Goal: Task Accomplishment & Management: Use online tool/utility

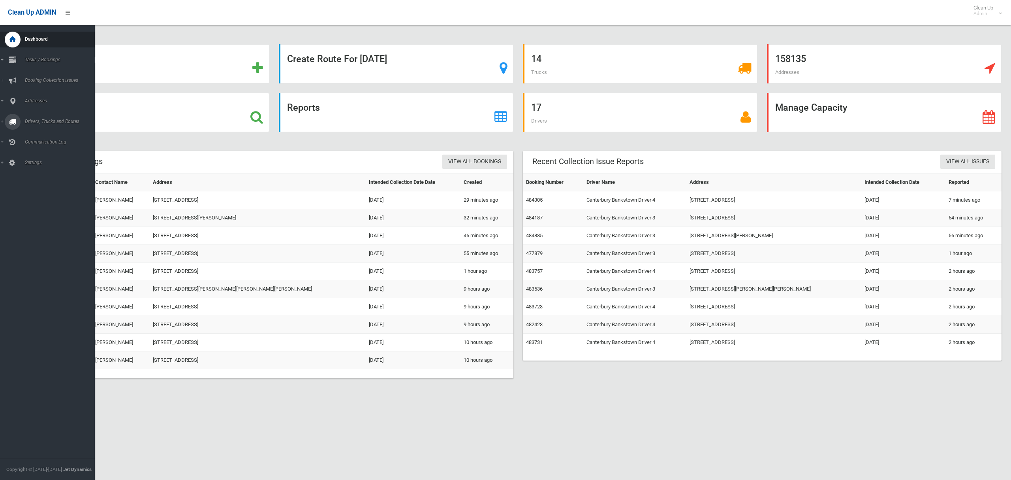
click at [41, 120] on span "Drivers, Trucks and Routes" at bounding box center [59, 121] width 72 height 6
click at [43, 158] on span "Driver Rostering / Shifts" at bounding box center [56, 157] width 66 height 6
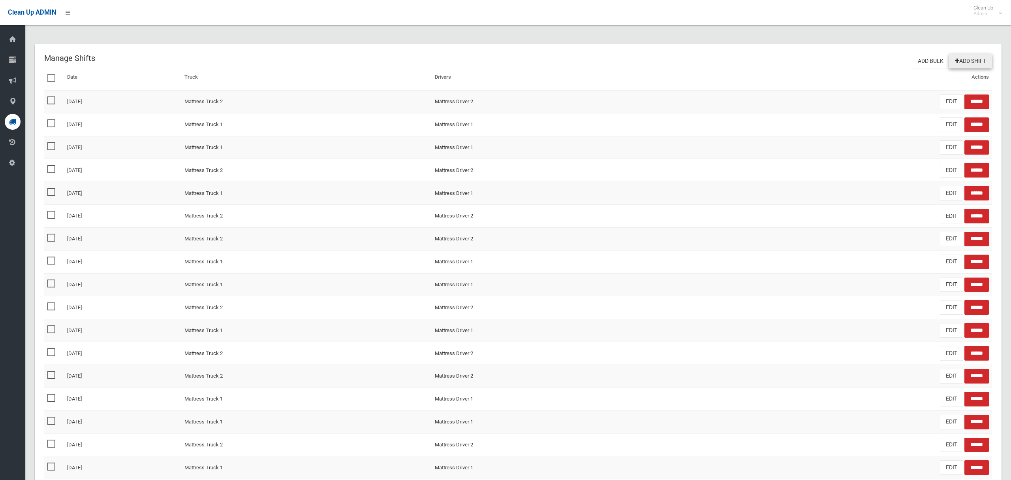
click at [971, 60] on link "Add Shift" at bounding box center [970, 61] width 43 height 15
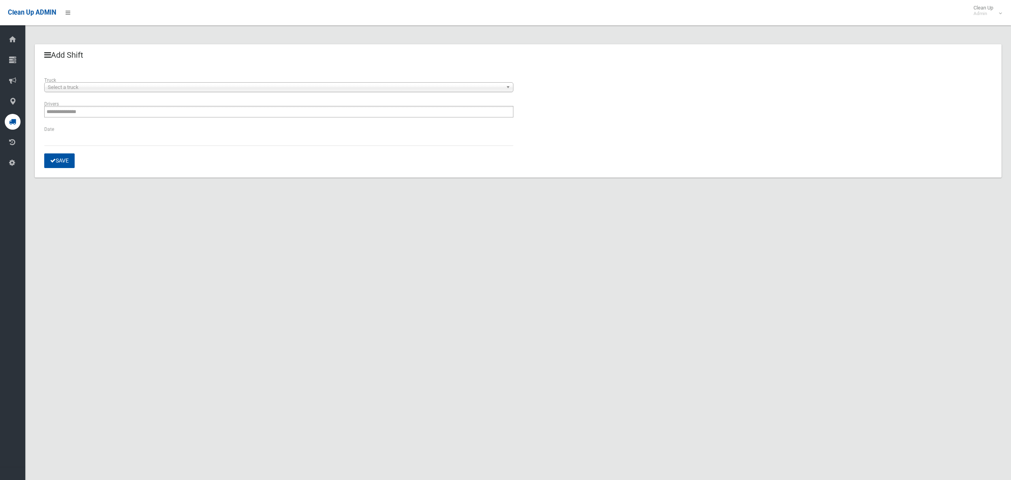
click at [80, 85] on span "Select a truck" at bounding box center [275, 87] width 455 height 9
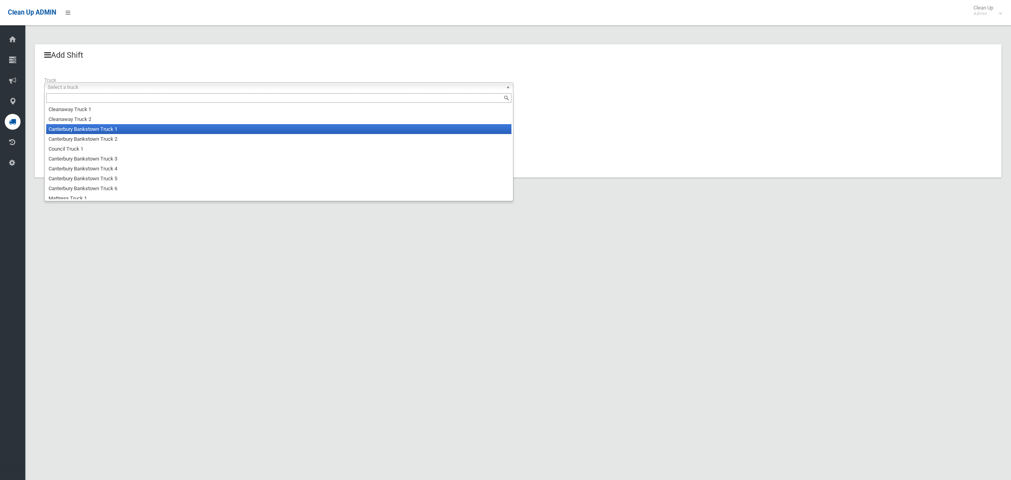
click at [83, 131] on li "Canterbury Bankstown Truck 1" at bounding box center [278, 129] width 465 height 10
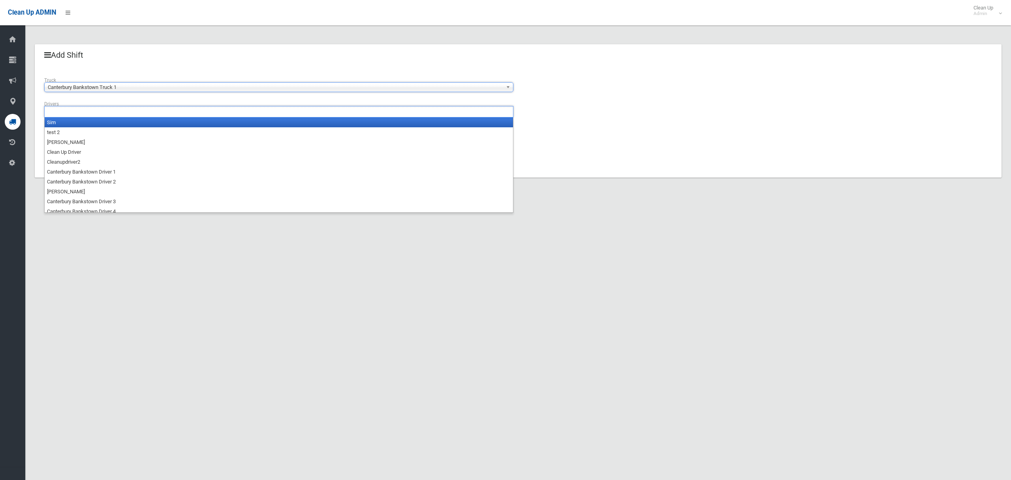
click at [88, 117] on li at bounding box center [68, 111] width 42 height 11
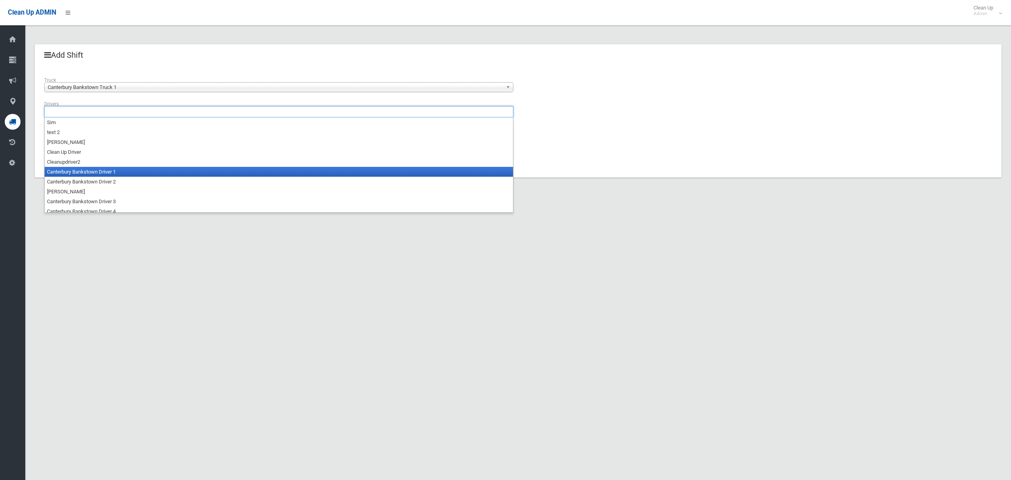
click at [94, 172] on li "Canterbury Bankstown Driver 1" at bounding box center [279, 172] width 468 height 10
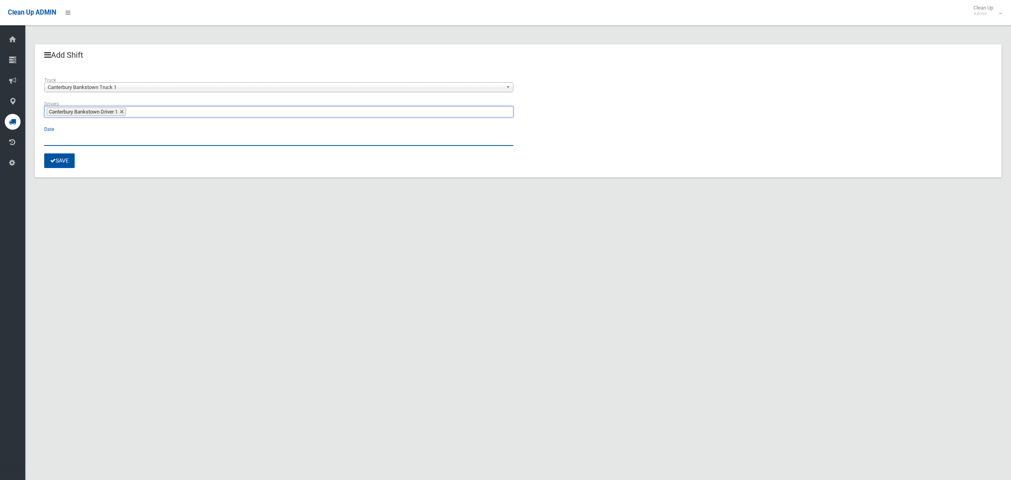
click at [56, 134] on input "text" at bounding box center [278, 138] width 469 height 15
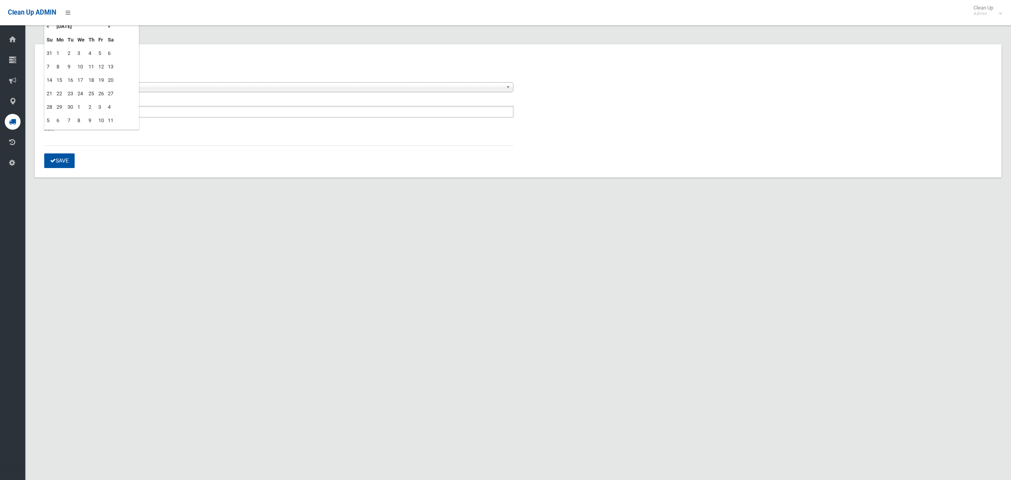
click at [102, 80] on td "19" at bounding box center [100, 79] width 9 height 13
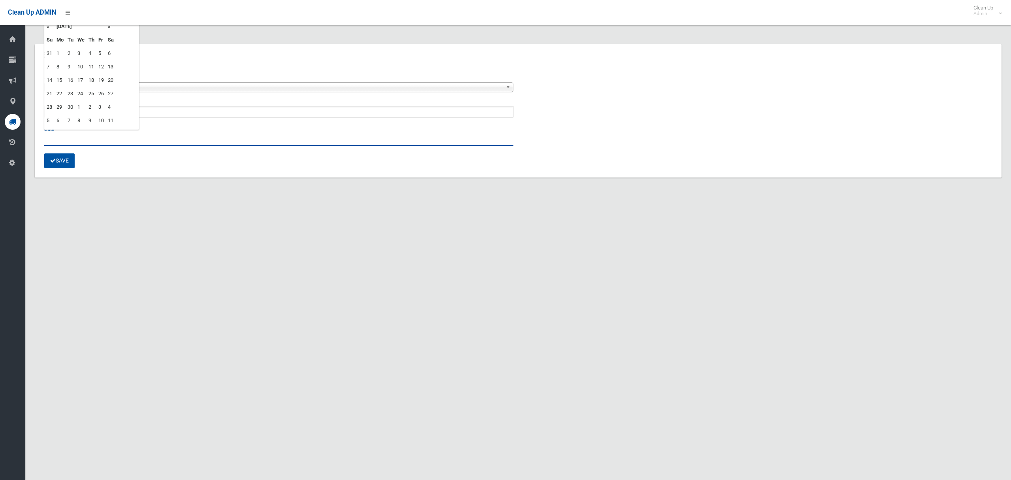
type input "**********"
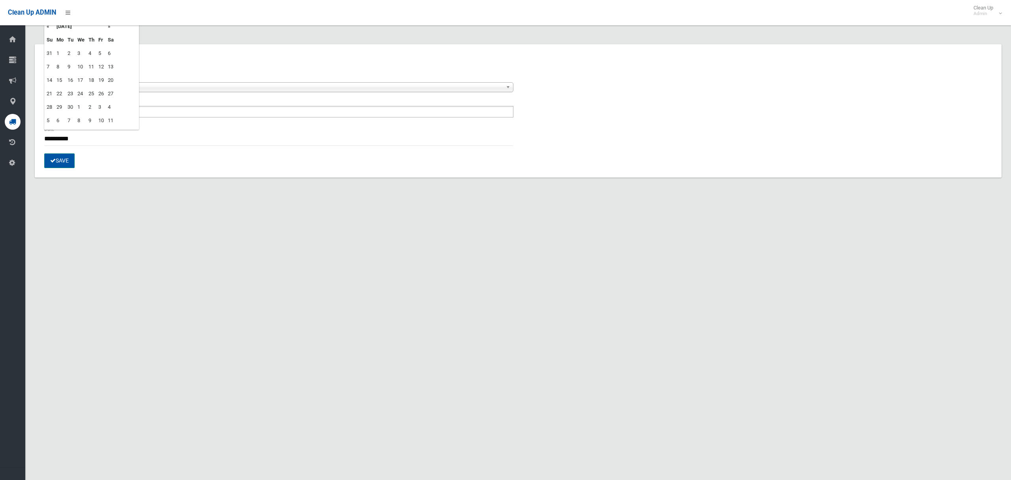
click at [60, 161] on button "Save" at bounding box center [59, 160] width 30 height 15
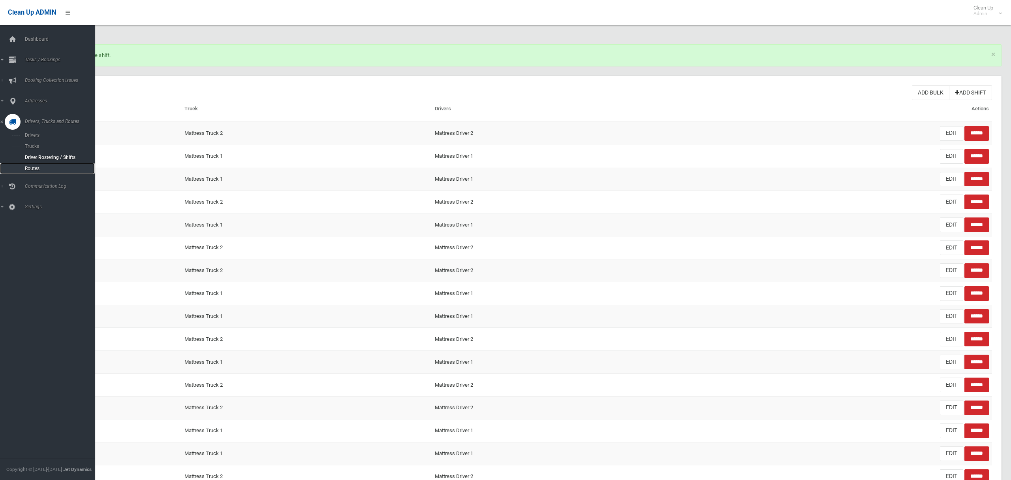
click at [28, 167] on span "Routes" at bounding box center [56, 169] width 66 height 6
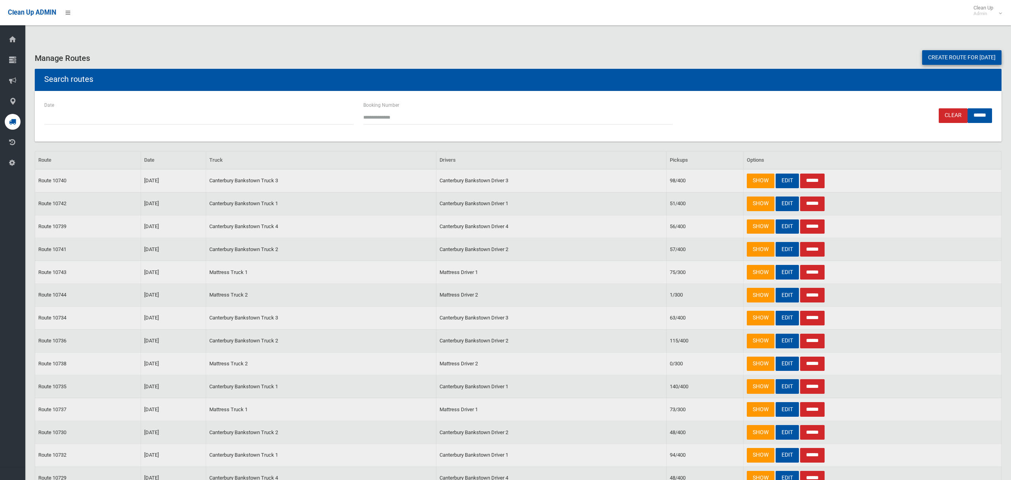
click at [945, 53] on link "Create route for tomorrow" at bounding box center [961, 57] width 79 height 15
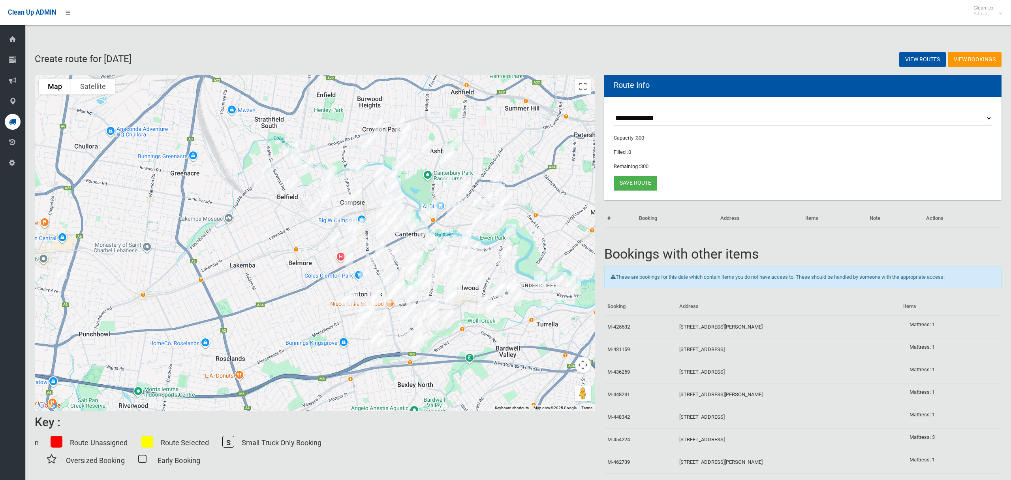
click at [298, 139] on img "242 Punchbowl Road, BELFIELD NSW 2191" at bounding box center [297, 145] width 16 height 20
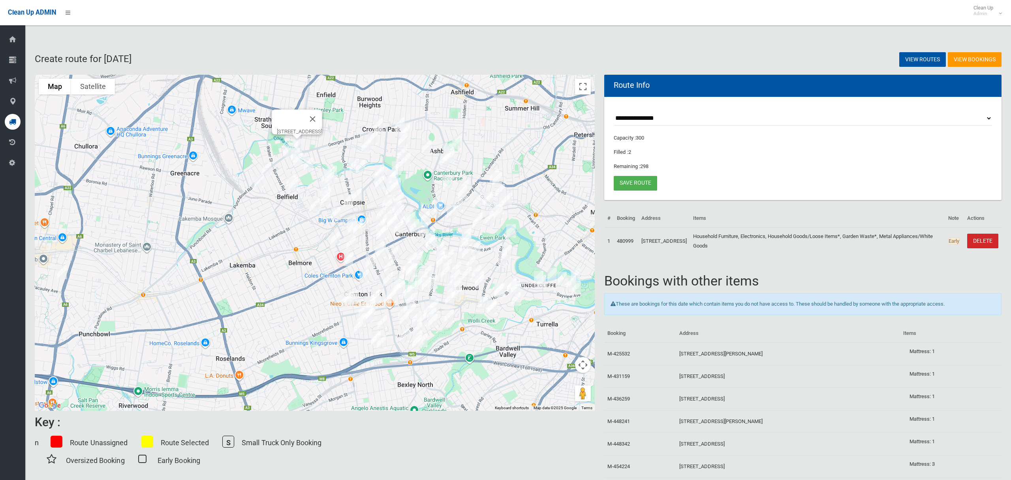
click at [284, 149] on img "270 Punchbowl Road, BELFIELD NSW 2191" at bounding box center [288, 150] width 16 height 20
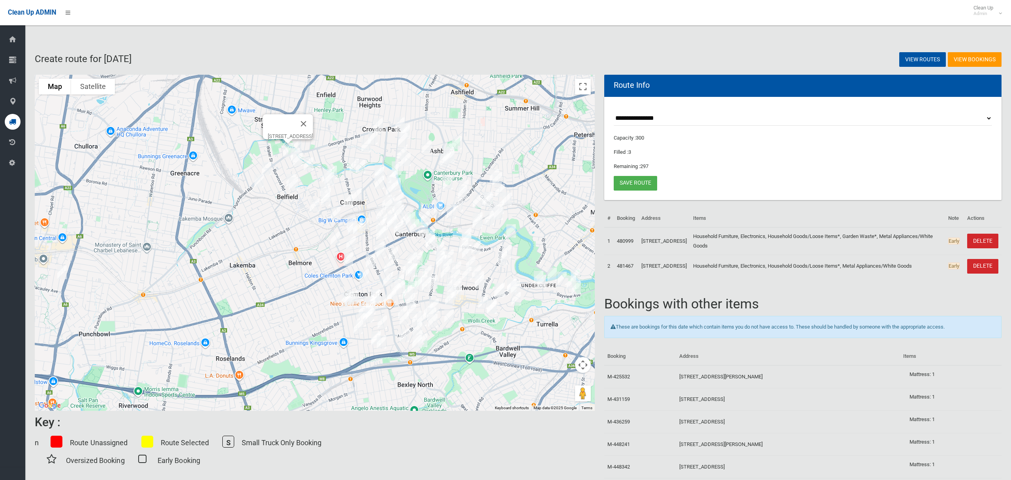
click at [267, 167] on img "368A Punchbowl Road, BELFIELD NSW 2191" at bounding box center [267, 168] width 16 height 20
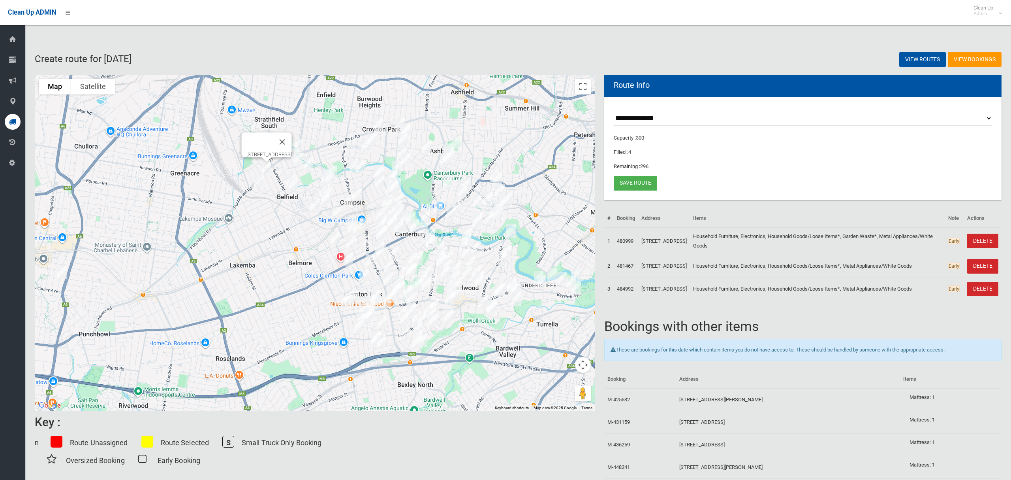
click at [256, 179] on img "2/23 Bazentin Street, BELFIELD NSW 2191" at bounding box center [259, 181] width 16 height 20
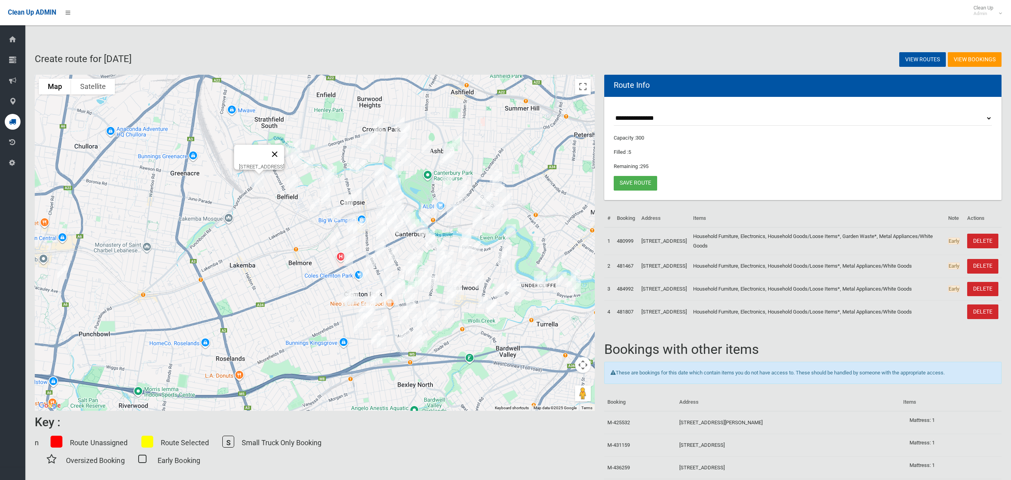
click at [284, 149] on button "Close" at bounding box center [274, 154] width 19 height 19
click at [293, 147] on img "21 Margaret Street, BELFIELD NSW 2191" at bounding box center [296, 155] width 16 height 20
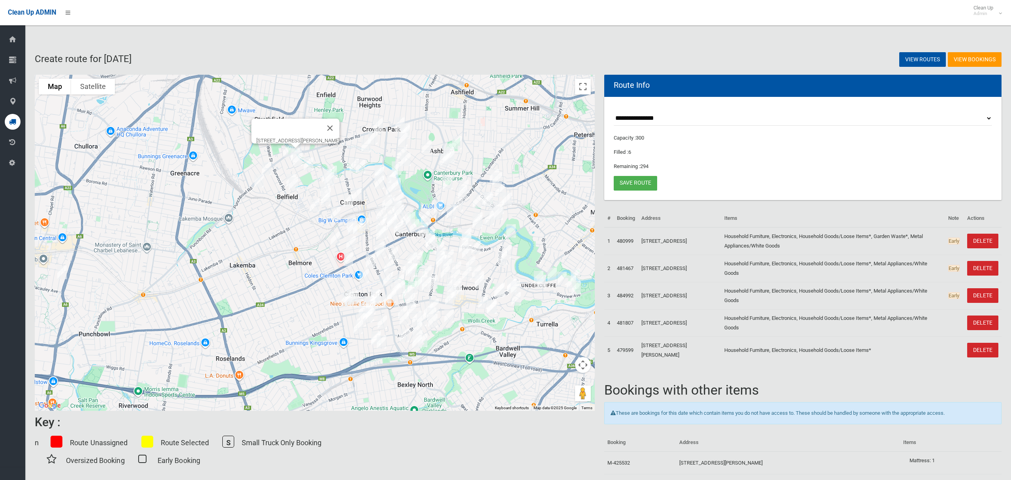
click at [298, 159] on img "51 Saxon Street, BELFIELD NSW 2191" at bounding box center [298, 159] width 16 height 20
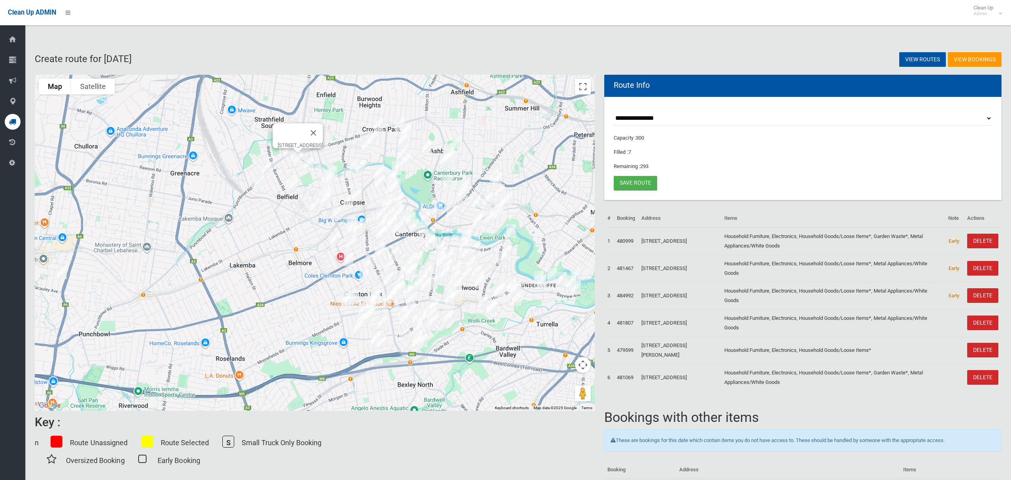
click at [288, 171] on img "89 Burwood Road, BELFIELD NSW 2191" at bounding box center [291, 181] width 16 height 20
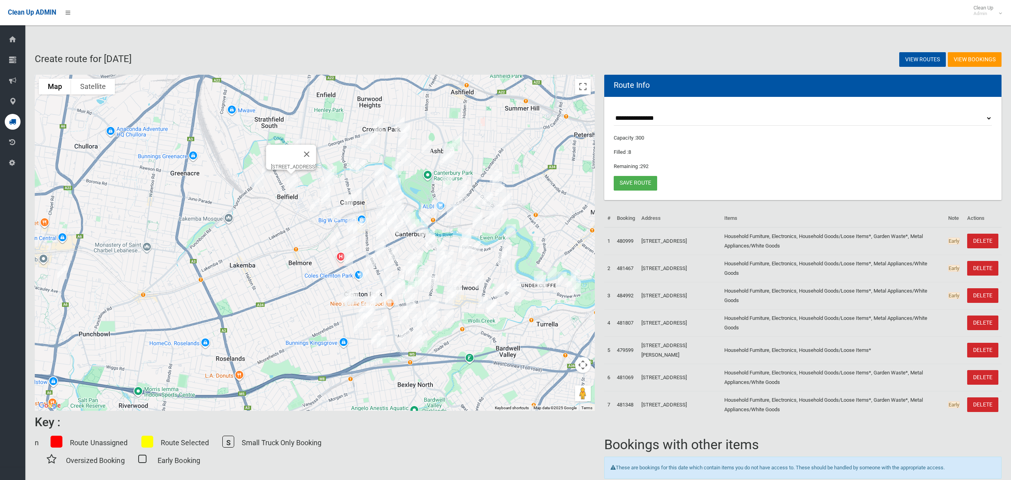
click at [293, 182] on img "5 Robyn Avenue, BELFIELD NSW 2191" at bounding box center [294, 184] width 16 height 20
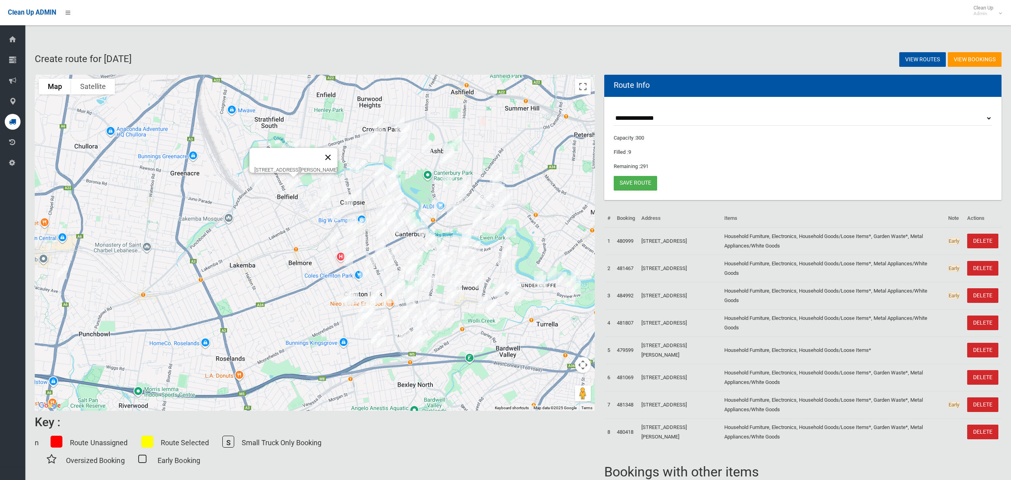
click at [331, 152] on button "Close" at bounding box center [328, 157] width 19 height 19
click at [378, 124] on img "1 Clyde Street, CROYDON PARK NSW 2133" at bounding box center [379, 125] width 16 height 20
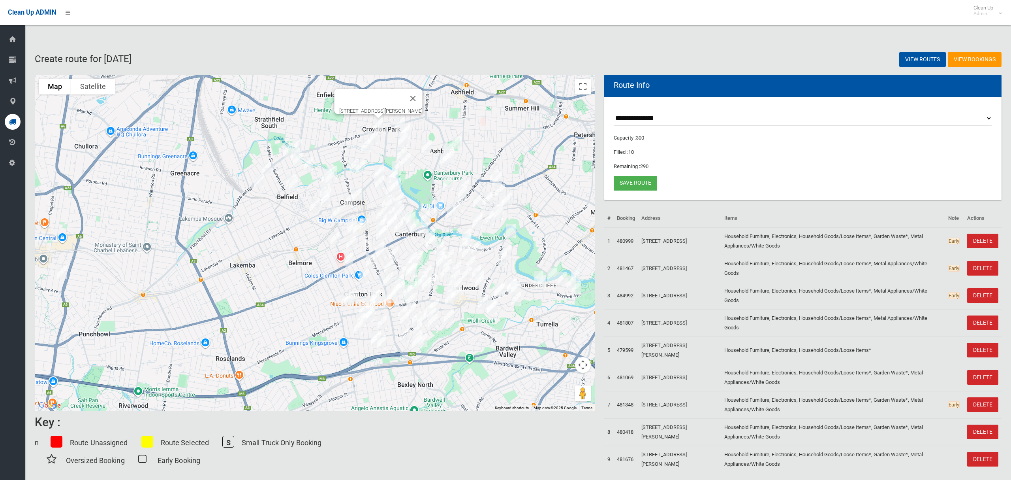
click at [376, 135] on img "1 Clyde Street, CROYDON PARK NSW 2133" at bounding box center [379, 125] width 16 height 20
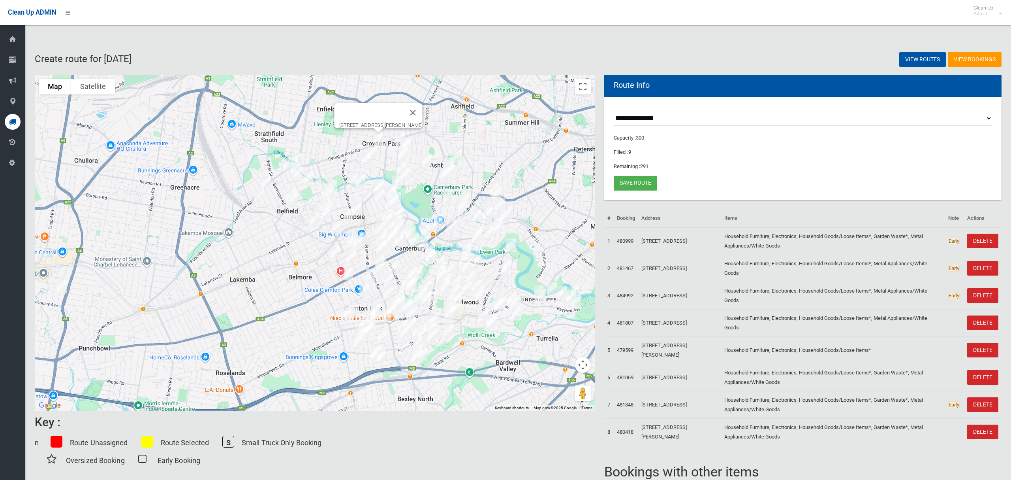
drag, startPoint x: 372, startPoint y: 150, endPoint x: 371, endPoint y: 155, distance: 5.3
click at [372, 150] on img "30 Broad Street, CROYDON PARK NSW 2133" at bounding box center [366, 160] width 16 height 20
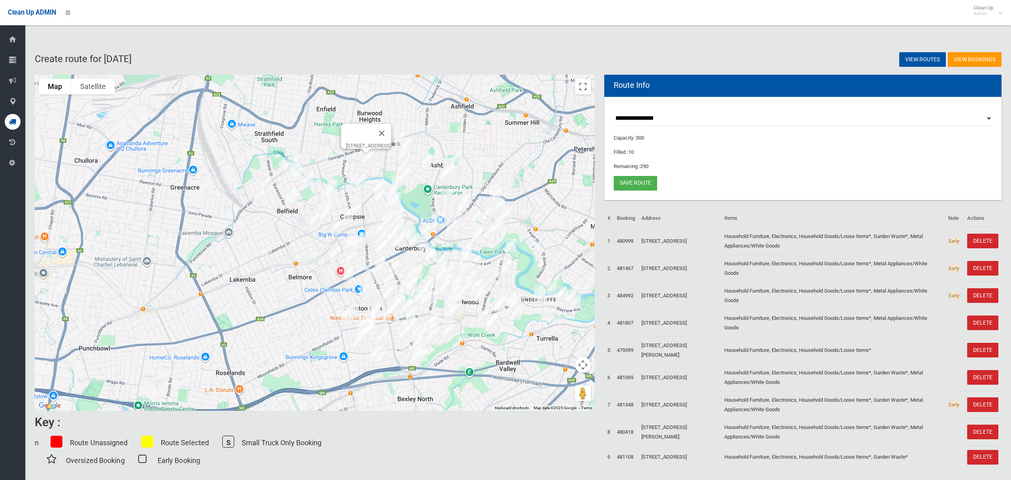
click at [366, 161] on img "30 Broad Street, CROYDON PARK NSW 2133" at bounding box center [366, 160] width 16 height 20
click at [391, 132] on button "Close" at bounding box center [381, 133] width 19 height 19
click at [381, 136] on img "1 Clyde Street, CROYDON PARK NSW 2133" at bounding box center [379, 139] width 16 height 20
click at [376, 152] on img "31 Hampton Street, CROYDON PARK NSW 2133" at bounding box center [373, 152] width 16 height 20
click at [365, 164] on img "30 Broad Street, CROYDON PARK NSW 2133" at bounding box center [366, 160] width 16 height 20
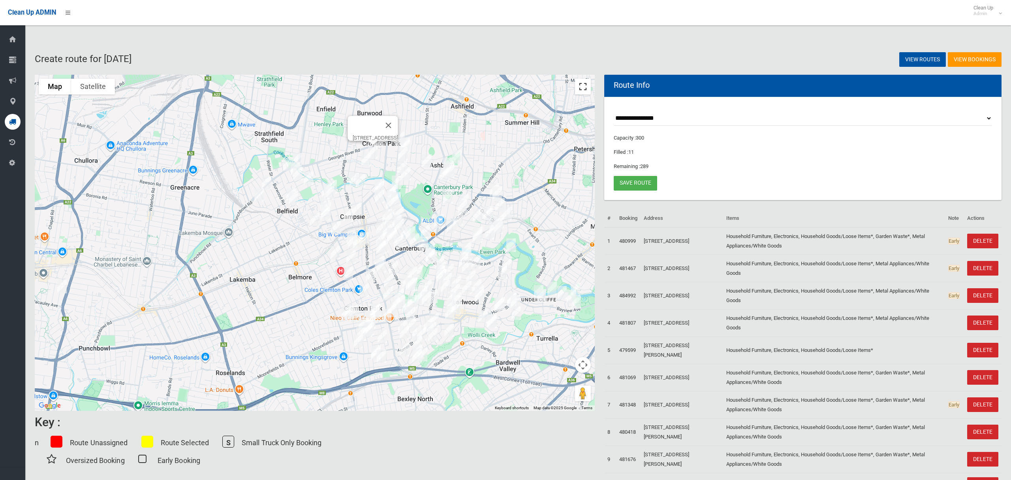
click at [579, 90] on button "Toggle fullscreen view" at bounding box center [583, 87] width 16 height 16
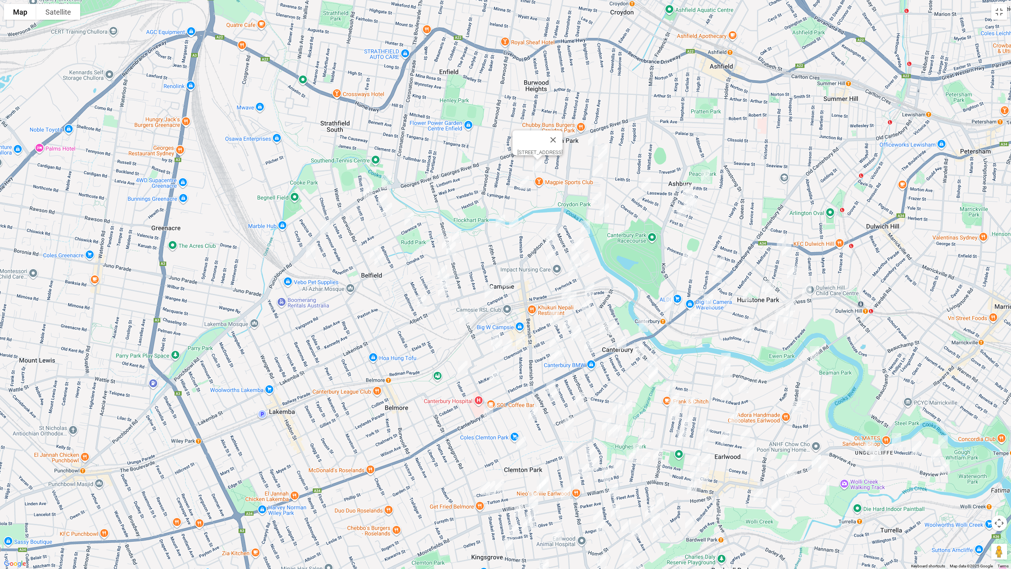
click at [523, 186] on img "30 Broad Street, CROYDON PARK NSW 2133" at bounding box center [525, 183] width 16 height 20
click at [410, 219] on img "17 Clarence Street, BELFIELD NSW 2191" at bounding box center [409, 219] width 16 height 20
click at [460, 233] on img "43 Second Avenue, CAMPSIE NSW 2194" at bounding box center [457, 236] width 16 height 20
click at [438, 237] on div "43 Second Avenue, CAMPSIE NSW 2194" at bounding box center [505, 284] width 1011 height 569
click at [439, 238] on img "101 Seventh Avenue, CAMPSIE NSW 2194" at bounding box center [447, 243] width 16 height 20
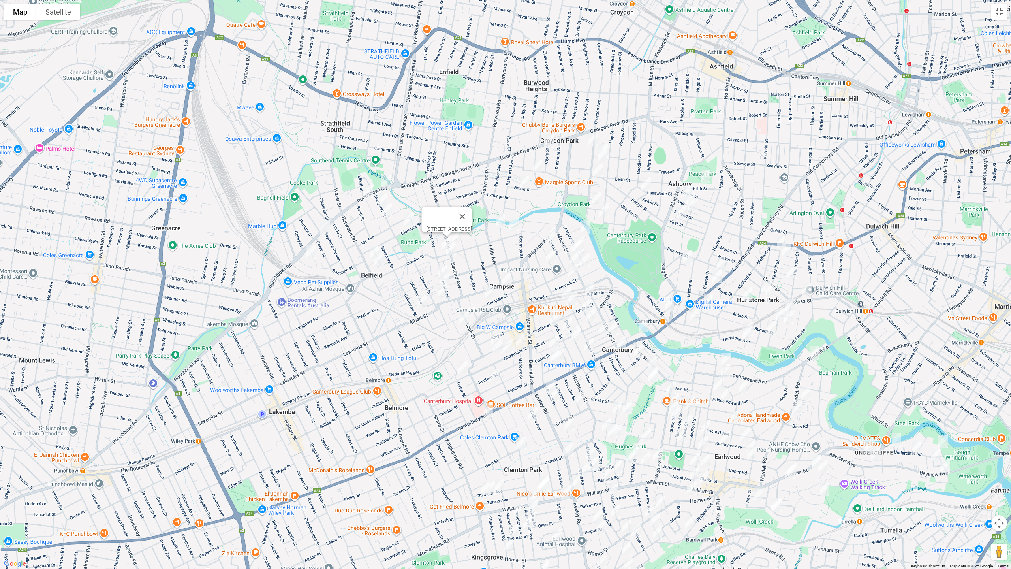
click at [453, 252] on img "80 Seventh Avenue, CAMPSIE NSW 2194" at bounding box center [451, 249] width 16 height 20
click at [441, 263] on img "2/24 First Avenue, BELFIELD NSW 2191" at bounding box center [442, 272] width 16 height 20
click at [451, 280] on img "4/10 First Avenue, BELFIELD NSW 2191" at bounding box center [445, 280] width 16 height 20
click at [443, 293] on img "139A Ninth Avenue, BELFIELD NSW 2191" at bounding box center [443, 290] width 16 height 20
click at [418, 303] on img "5 Baltimore Street, BELFIELD NSW 2191" at bounding box center [422, 302] width 16 height 20
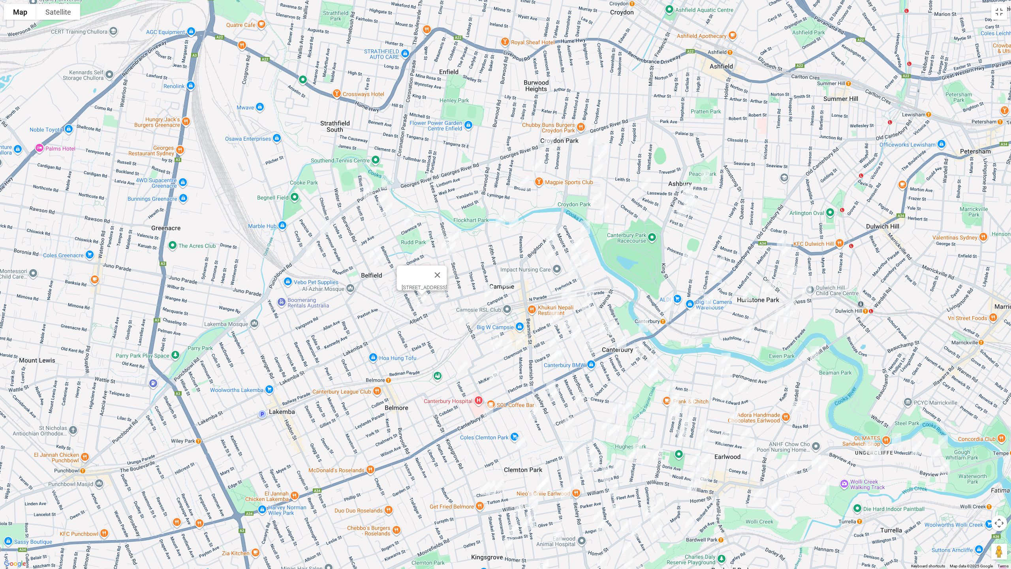
click at [506, 276] on img "44 Ninth Avenue, CAMPSIE NSW 2194" at bounding box center [506, 280] width 16 height 20
click at [487, 289] on img "71 Campsie Street, CAMPSIE NSW 2194" at bounding box center [490, 292] width 16 height 20
click at [466, 317] on img "6 Loftus Street, CAMPSIE NSW 2194" at bounding box center [464, 318] width 16 height 20
click at [497, 218] on img "52 Sixth Avenue, CAMPSIE NSW 2194" at bounding box center [501, 221] width 16 height 20
click at [512, 225] on img "1/11 Seventh Avenue, CAMPSIE NSW 2194" at bounding box center [514, 224] width 16 height 20
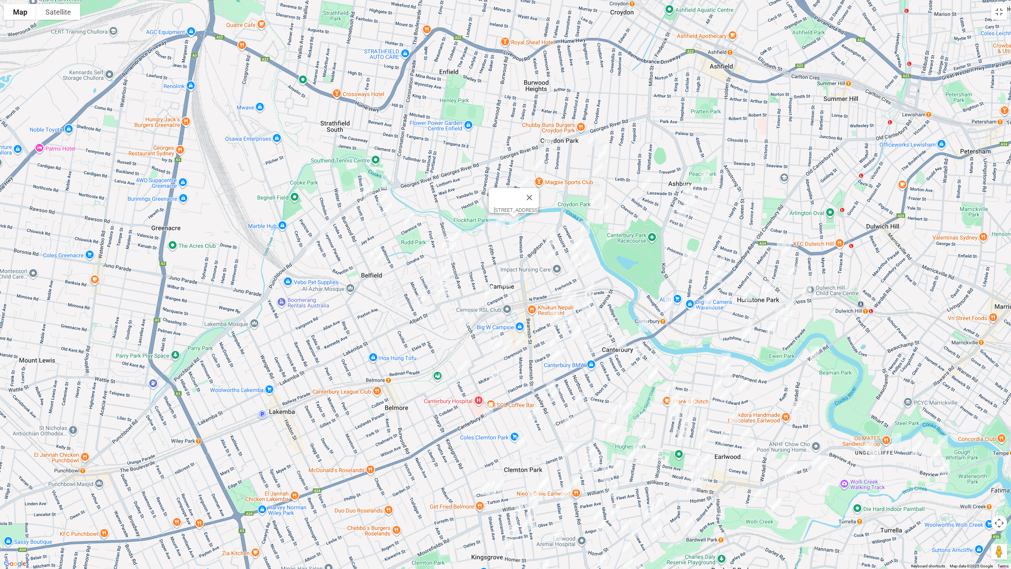
click at [592, 140] on img "145 Croydon Avenue, CROYDON PARK NSW 2133" at bounding box center [593, 140] width 16 height 20
click at [603, 141] on img "154 Croydon Avenue, CROYDON PARK NSW 2133" at bounding box center [603, 151] width 16 height 20
click at [606, 158] on img "158-160 Croydon Avenue, CROYDON PARK NSW 2133" at bounding box center [603, 155] width 16 height 20
click at [598, 169] on img "178 Croydon Avenue, CROYDON PARK NSW 2133" at bounding box center [598, 170] width 16 height 20
click at [652, 186] on img "3 Ayr Street, ASHBURY NSW 2193" at bounding box center [646, 184] width 16 height 20
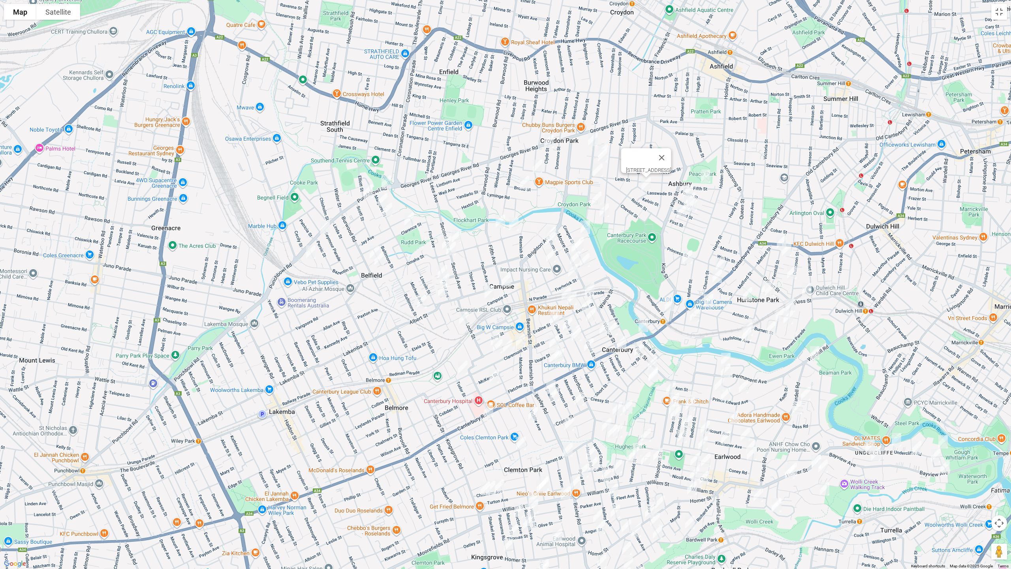
click at [595, 195] on img "10 Dunstan Street, CROYDON PARK NSW 2133" at bounding box center [597, 198] width 16 height 20
click at [605, 156] on img "158-160 Croydon Avenue, CROYDON PARK NSW 2133" at bounding box center [603, 155] width 16 height 20
click at [705, 173] on img "29 Fifth Street, ASHBURY NSW 2193" at bounding box center [706, 176] width 16 height 20
click at [685, 183] on img "57 Third Street, ASHBURY NSW 2193" at bounding box center [688, 191] width 16 height 20
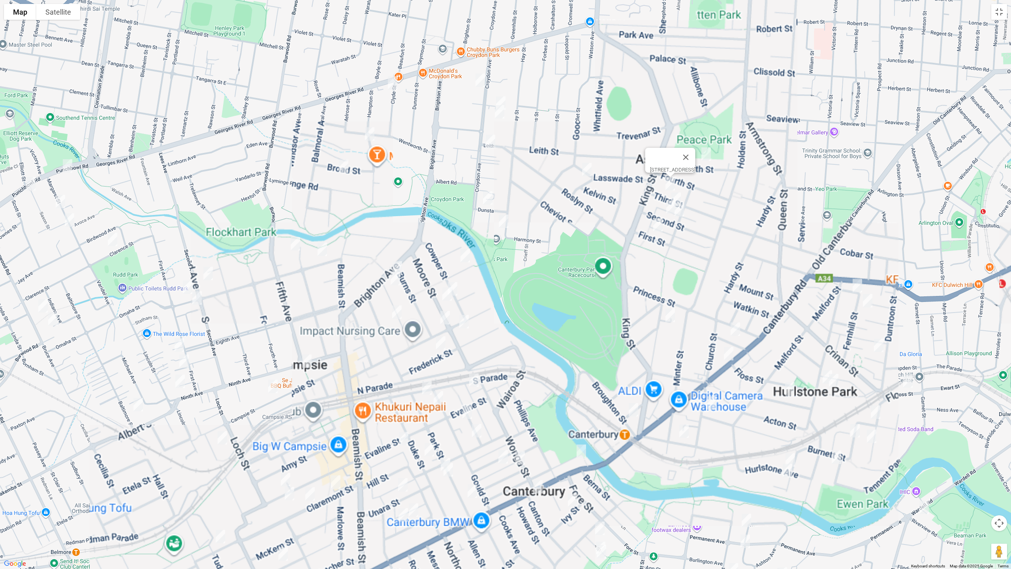
click at [679, 194] on img "46 Third Street, ASHBURY NSW 2193" at bounding box center [676, 199] width 16 height 20
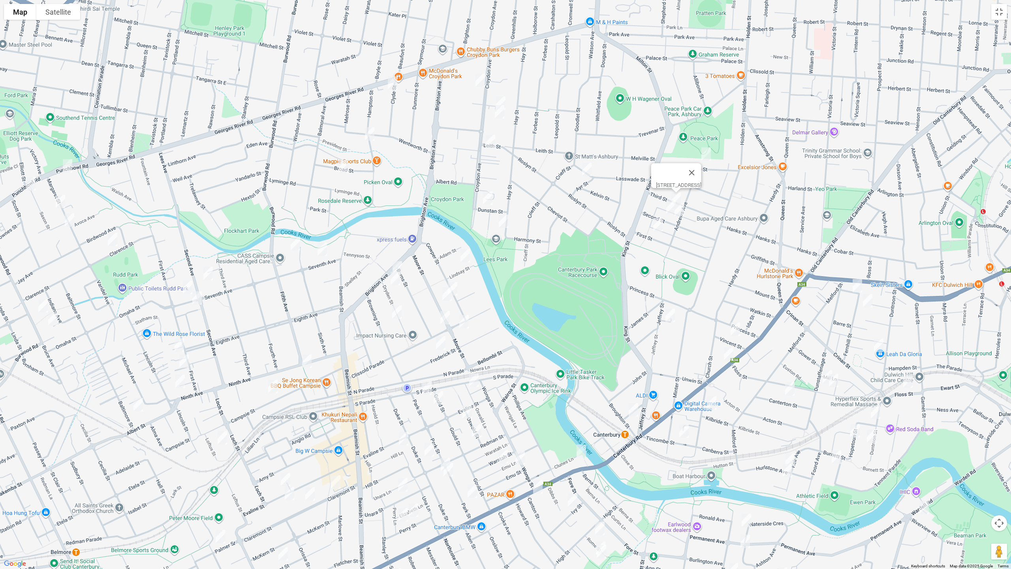
click at [668, 204] on img "55 Second Street, ASHBURY NSW 2193" at bounding box center [671, 207] width 16 height 20
click at [680, 210] on img "47 Second Street, ASHBURY NSW 2193" at bounding box center [679, 210] width 16 height 20
click at [655, 225] on img "53 First Street, ASHBURY NSW 2193" at bounding box center [658, 225] width 16 height 20
click at [669, 314] on img "7-9 Jeffrey Street, CANTERBURY NSW 2193" at bounding box center [670, 315] width 16 height 20
click at [504, 221] on img "109 Hay Street, ASHBURY NSW 2193" at bounding box center [504, 221] width 16 height 20
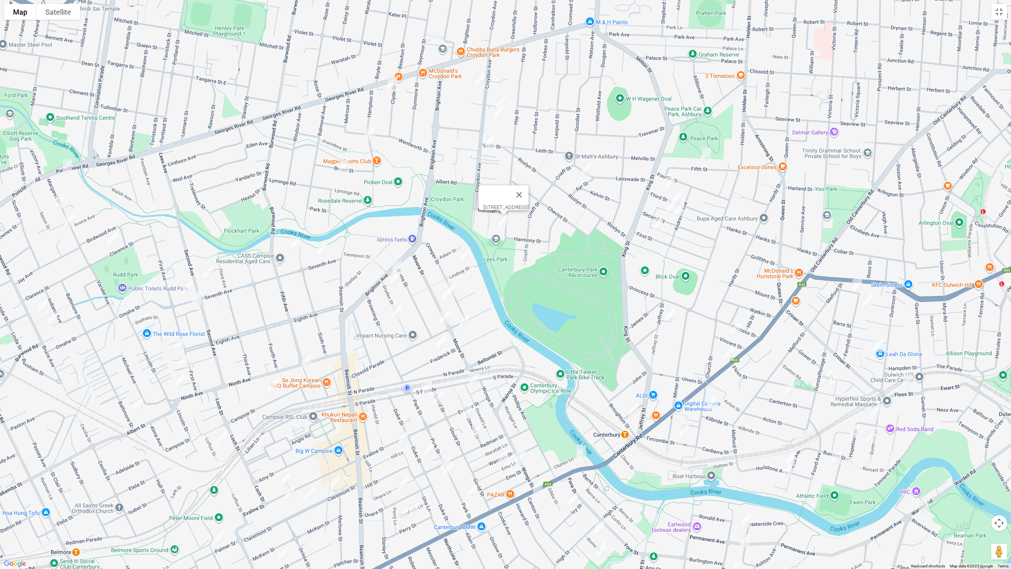
click at [466, 255] on img "16 Lindsay Street, CAMPSIE NSW 2194" at bounding box center [465, 256] width 16 height 20
click at [400, 263] on img "115 Brighton Avenue, CAMPSIE NSW 2194" at bounding box center [397, 268] width 16 height 20
click at [398, 279] on img "1/2 Dryden Street, CAMPSIE NSW 2194" at bounding box center [395, 279] width 16 height 20
click at [457, 285] on img "63 Cowper Street, CAMPSIE NSW 2194" at bounding box center [453, 289] width 16 height 20
click at [444, 293] on img "54 Moore Street, CAMPSIE NSW 2194" at bounding box center [447, 294] width 16 height 20
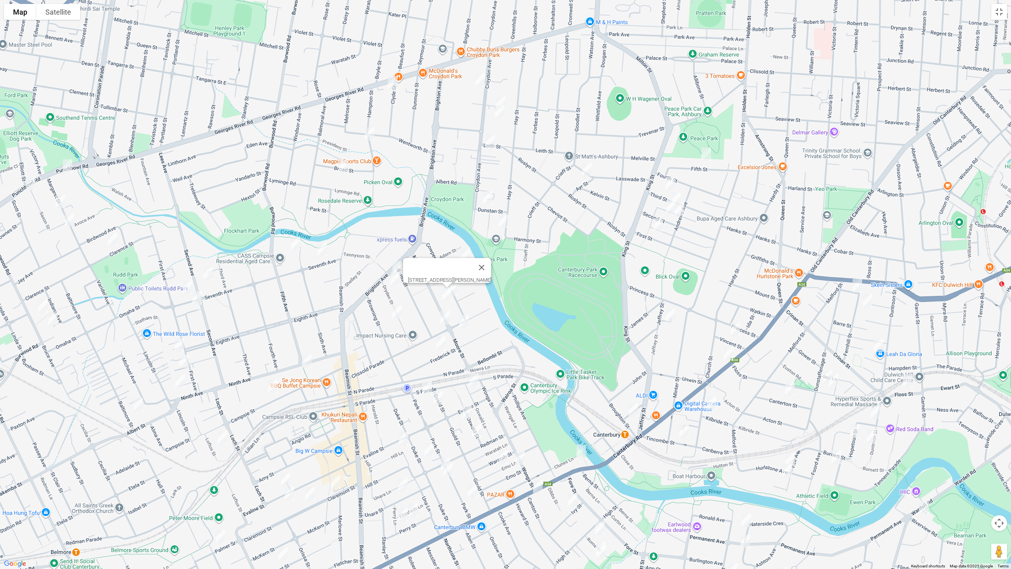
click at [397, 309] on img "23-25 Dryden Street, CAMPSIE NSW 2194" at bounding box center [397, 312] width 16 height 20
click at [444, 317] on img "47 Clissold Parade, CAMPSIE NSW 2194" at bounding box center [445, 318] width 16 height 20
click at [465, 321] on img "32A Clissold Parade, CAMPSIE NSW 2194" at bounding box center [464, 322] width 16 height 20
click at [440, 343] on img "63 Frederick Street, CAMPSIE NSW 2194" at bounding box center [441, 343] width 16 height 20
click at [472, 380] on img "2/15 South Parade, CANTERBURY NSW 2193" at bounding box center [474, 380] width 16 height 20
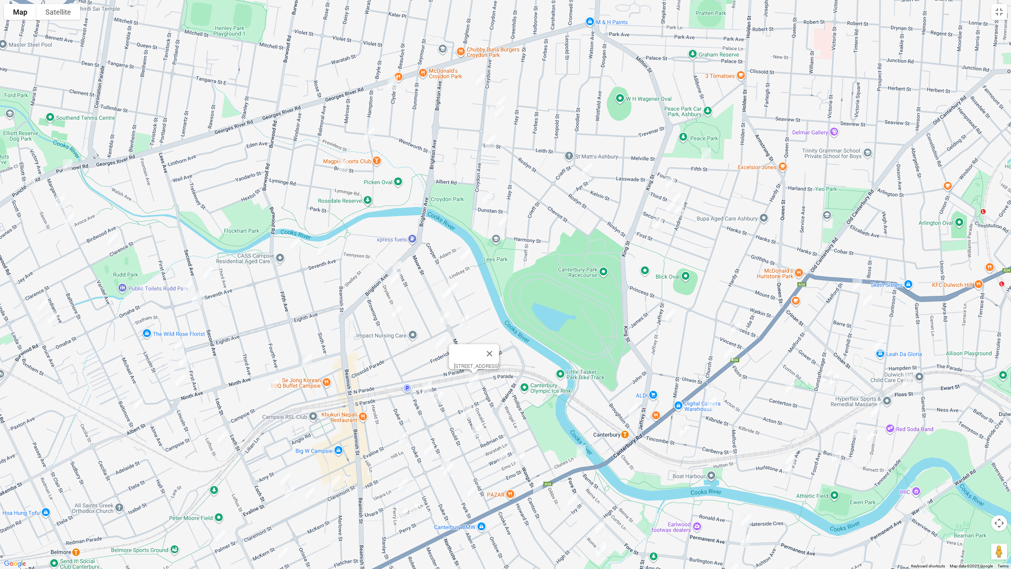
click at [857, 289] on img "2 Fernhill Street, HURLSTONE PARK NSW 2193" at bounding box center [858, 286] width 16 height 20
click at [870, 301] on img "15 Fernhill Street, HURLSTONE PARK NSW 2193" at bounding box center [868, 301] width 16 height 20
click at [880, 349] on img "3 Marcia Street, HURLSTONE PARK NSW 2193" at bounding box center [879, 345] width 16 height 20
click at [820, 369] on img "63 Dunstaffenage Street, HURLSTONE PARK NSW 2193" at bounding box center [828, 377] width 16 height 20
drag, startPoint x: 833, startPoint y: 380, endPoint x: 826, endPoint y: 386, distance: 9.3
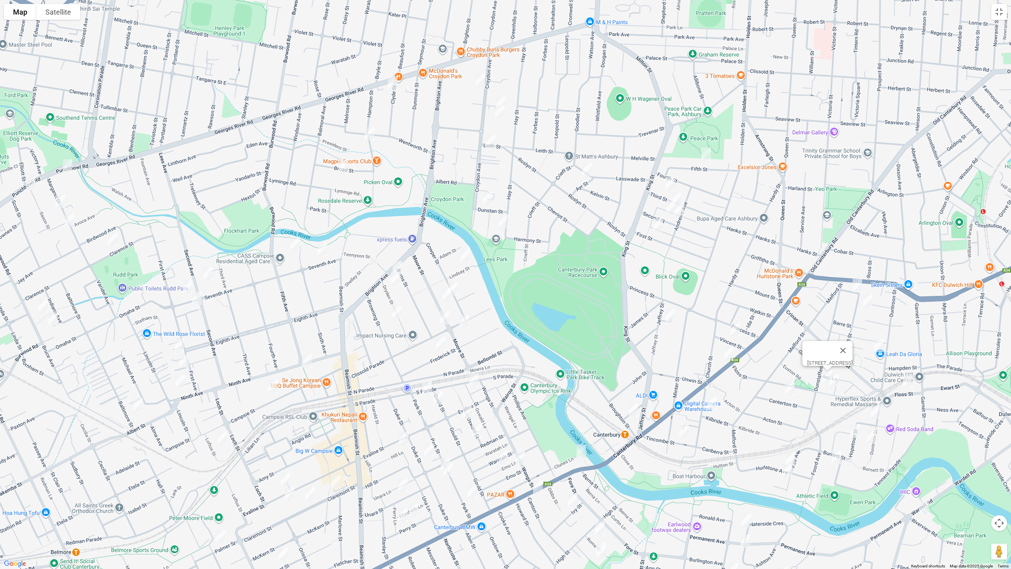
click at [834, 380] on img "12 Mill Street, HURLSTONE PARK NSW 2193" at bounding box center [834, 381] width 16 height 20
click at [788, 388] on img "17 Canterton Street, HURLSTONE PARK NSW 2193" at bounding box center [790, 389] width 16 height 20
click at [737, 330] on img "13 Vincent Street, CANTERBURY NSW 2193" at bounding box center [736, 329] width 16 height 20
click at [728, 353] on img "3/43-45 Canterbury Road, CANTERBURY NSW 2193" at bounding box center [729, 354] width 16 height 20
click at [907, 380] on img "1/11 Floss Street, HURLSTONE PARK NSW 2193" at bounding box center [908, 381] width 16 height 20
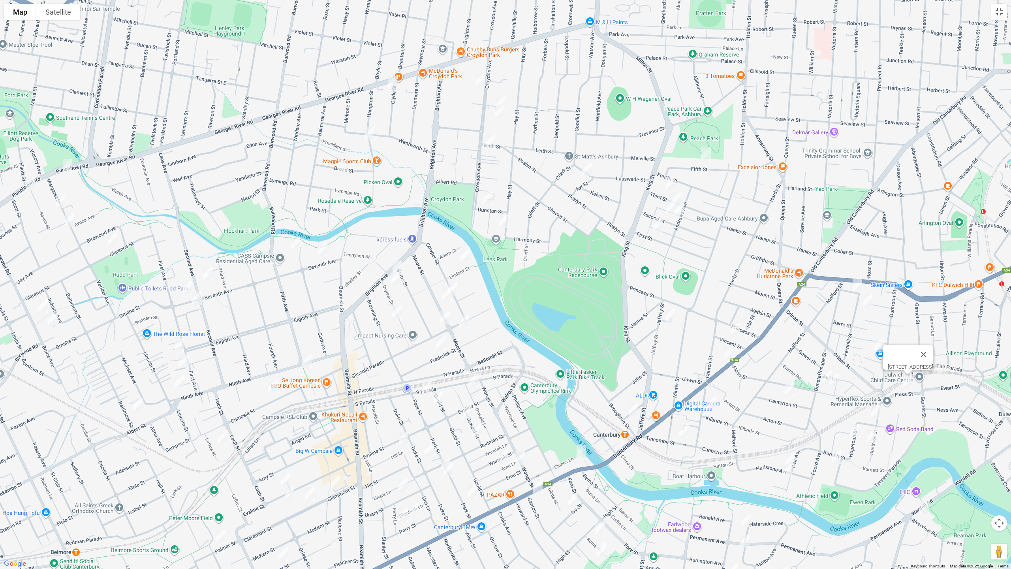
click at [713, 404] on img "57 Church Street, HURLSTONE PARK NSW 2193" at bounding box center [712, 403] width 16 height 20
click at [685, 428] on img "7 Tincombe Street, CANTERBURY NSW 2193" at bounding box center [684, 431] width 16 height 20
click at [873, 409] on img "123 Duntroon Street, HURLSTONE PARK NSW 2193" at bounding box center [876, 412] width 16 height 20
click at [871, 436] on img "145 Duntroon Street, HURLSTONE PARK NSW 2193" at bounding box center [872, 436] width 16 height 20
click at [634, 409] on img "11 Broughton Street, CANTERBURY NSW 2193" at bounding box center [634, 410] width 16 height 20
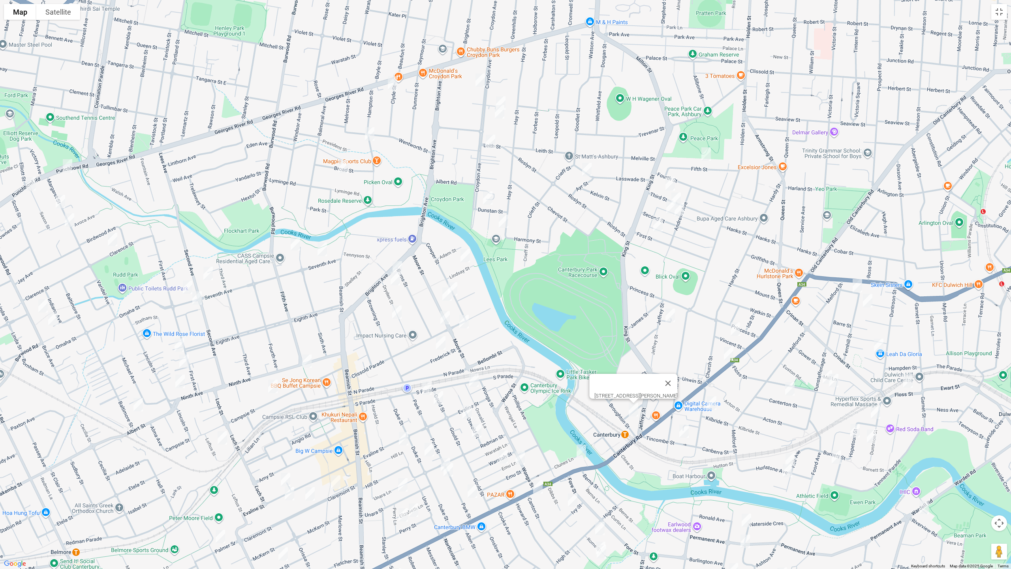
click at [856, 427] on img "2 Railway Street, HURLSTONE PARK NSW 2193" at bounding box center [855, 431] width 16 height 20
click at [835, 456] on img "15 Smith Avenue, HURLSTONE PARK NSW 2193" at bounding box center [837, 457] width 16 height 20
click at [794, 455] on img "14 Keir Avenue, HURLSTONE PARK NSW 2193" at bounding box center [790, 460] width 16 height 20
click at [788, 473] on img "20 Keir Avenue, HURLSTONE PARK NSW 2193" at bounding box center [788, 471] width 16 height 20
click at [924, 479] on img "24A Wardell Road, EARLWOOD NSW 2206" at bounding box center [924, 507] width 16 height 20
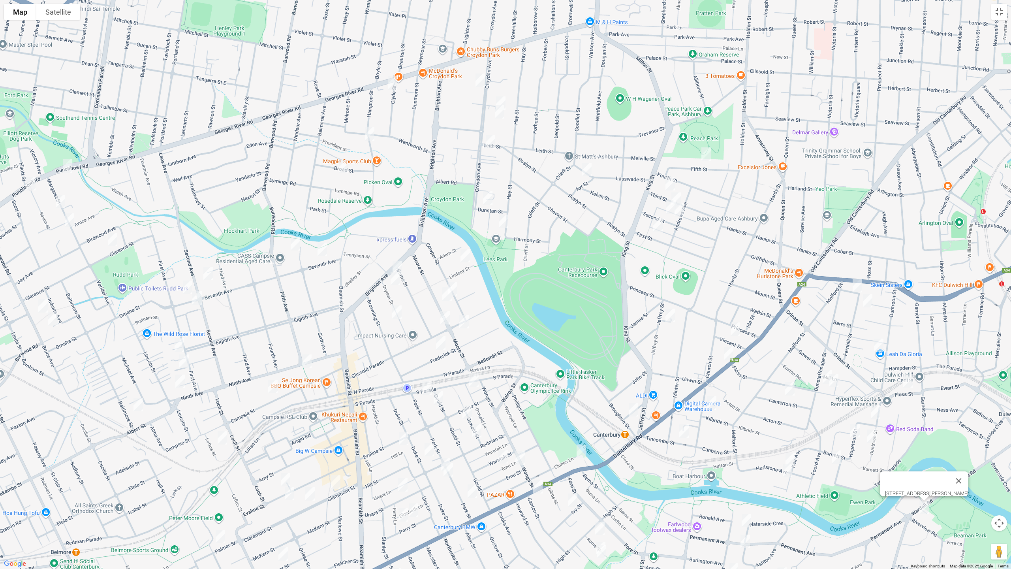
click at [746, 479] on img "59 Waterside Crescent, EARLWOOD NSW 2206" at bounding box center [747, 520] width 16 height 20
click at [748, 479] on img "96 Permanent Avenue, EARLWOOD NSW 2206" at bounding box center [745, 541] width 16 height 20
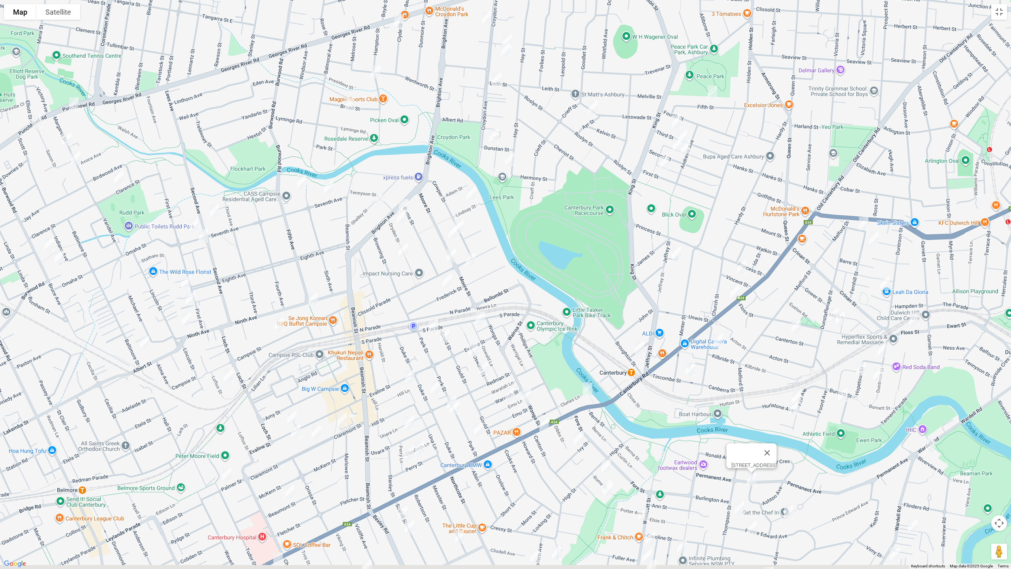
drag, startPoint x: 793, startPoint y: 483, endPoint x: 790, endPoint y: 377, distance: 105.9
click at [791, 377] on div "96 Permanent Avenue, EARLWOOD NSW 2206" at bounding box center [505, 284] width 1011 height 569
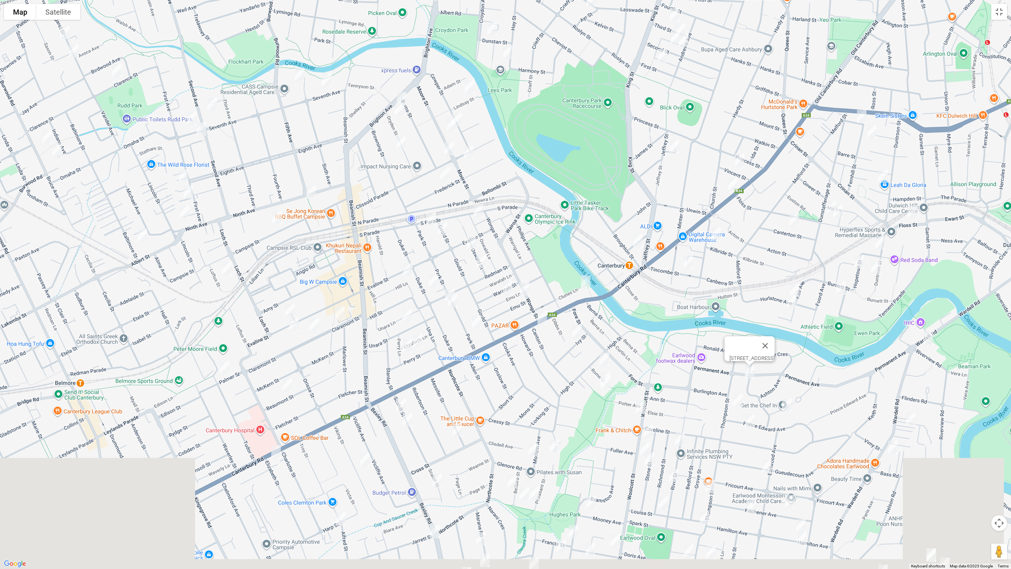
click at [911, 422] on img "76-80 Wardell Road, EARLWOOD NSW 2206" at bounding box center [911, 419] width 16 height 20
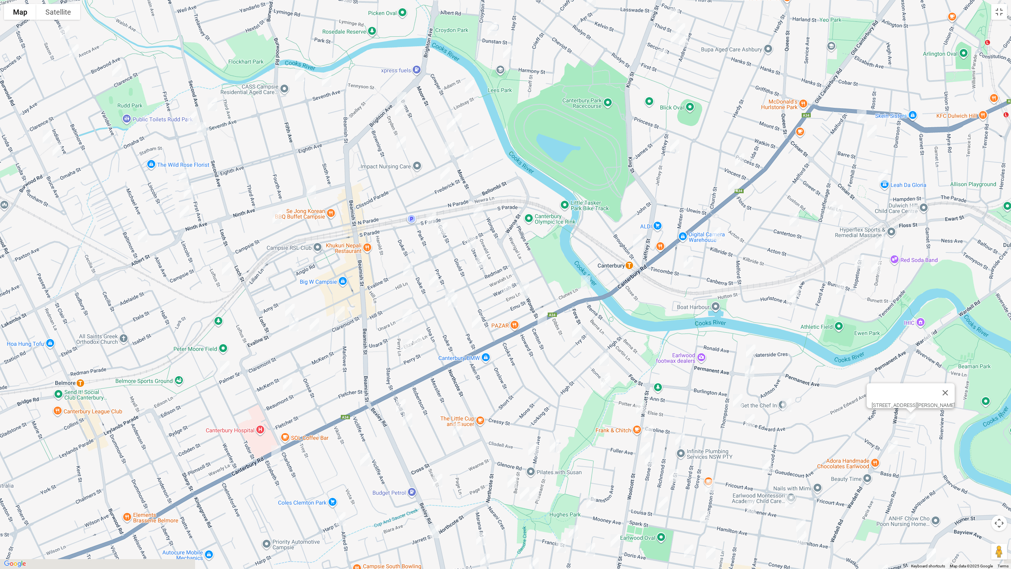
click at [890, 450] on img "102 Wardell Road, EARLWOOD NSW 2206" at bounding box center [893, 447] width 16 height 20
click at [429, 216] on img "2/29 South Parade, CAMPSIE NSW 2194" at bounding box center [431, 219] width 16 height 20
click at [431, 217] on img "2/29 South Parade, CAMPSIE NSW 2194" at bounding box center [431, 219] width 16 height 20
click at [446, 230] on img "2/3 Gould Street, CAMPSIE NSW 2194" at bounding box center [443, 229] width 16 height 20
click at [468, 241] on img "13-17 Oswald Street, CAMPSIE NSW 2194" at bounding box center [472, 243] width 16 height 20
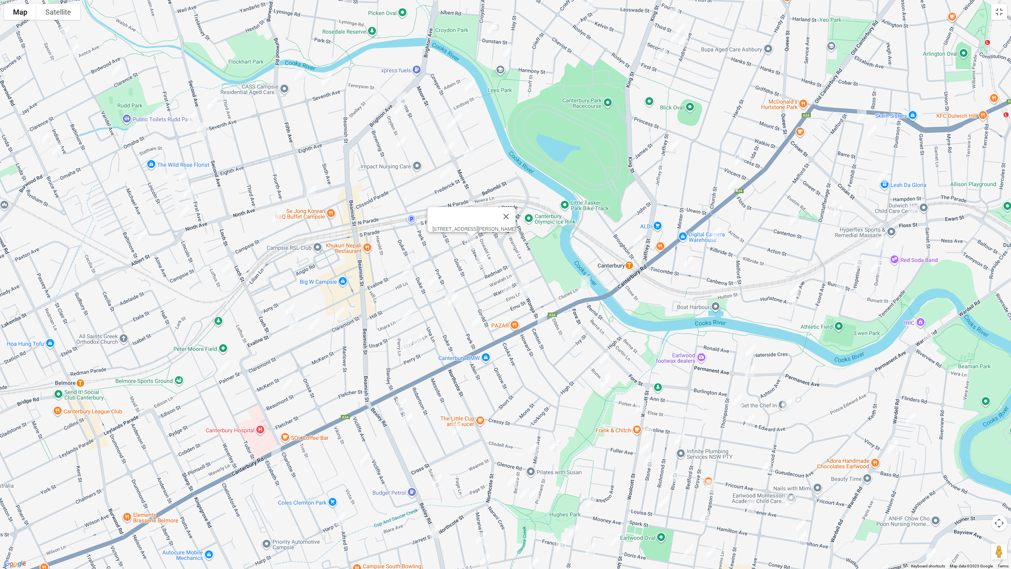
drag, startPoint x: 480, startPoint y: 262, endPoint x: 463, endPoint y: 275, distance: 21.6
click at [481, 262] on img "2/29 Oswald Street, CAMPSIE NSW 2194" at bounding box center [481, 262] width 16 height 20
click at [434, 281] on img "4/47 Duke Street, CAMPSIE NSW 2194" at bounding box center [434, 281] width 16 height 20
click at [409, 276] on img "10 Evaline Street, CAMPSIE NSW 2194" at bounding box center [408, 270] width 16 height 20
click at [341, 311] on img "19 Claremont Street, CAMPSIE NSW 2194" at bounding box center [340, 313] width 16 height 20
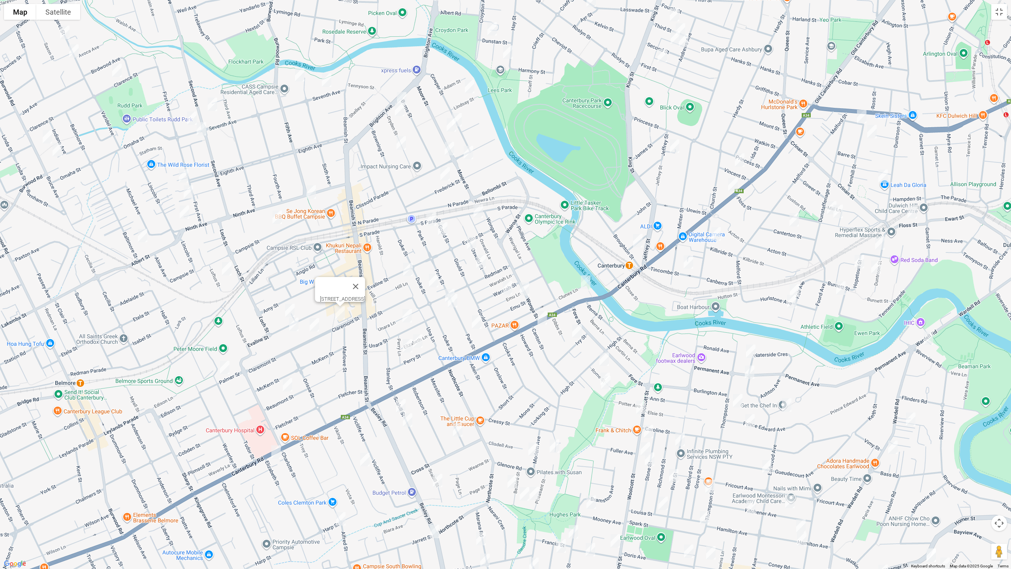
click at [288, 306] on img "103-105 Evaline Street, CAMPSIE NSW 2194" at bounding box center [290, 311] width 16 height 20
click at [293, 328] on img "116 Evaline Street, CAMPSIE NSW 2194" at bounding box center [294, 324] width 16 height 20
click at [314, 326] on img "37 Claremont Street, CAMPSIE NSW 2194" at bounding box center [315, 325] width 16 height 20
drag, startPoint x: 312, startPoint y: 323, endPoint x: 254, endPoint y: 344, distance: 62.2
click at [312, 323] on img "37 Claremont Street, CAMPSIE NSW 2194" at bounding box center [315, 325] width 16 height 20
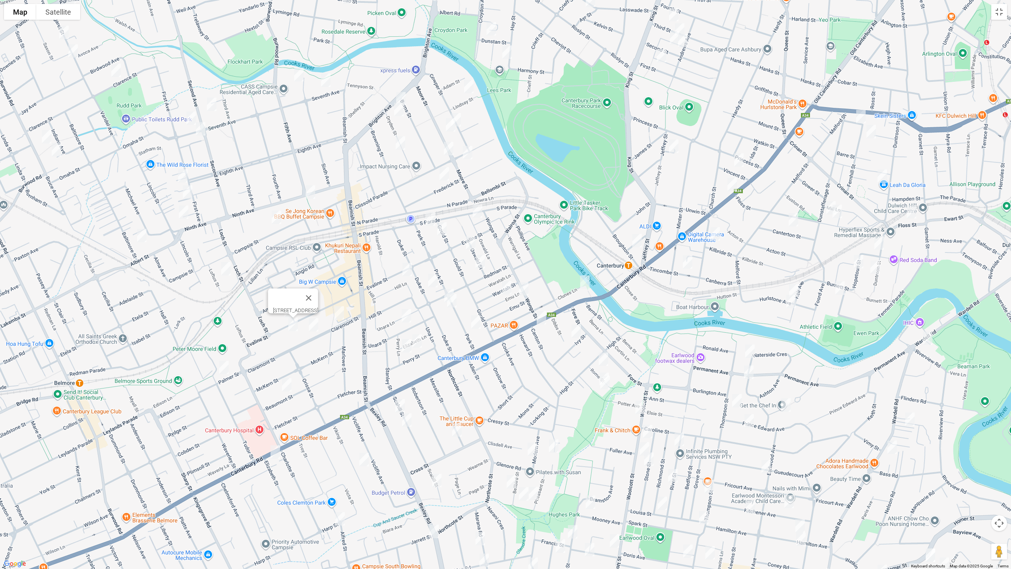
click at [313, 324] on img "37 Claremont Street, CAMPSIE NSW 2194" at bounding box center [314, 325] width 16 height 20
click at [224, 370] on img "13 Palmer Street, CAMPSIE NSW 2194" at bounding box center [224, 367] width 16 height 20
click at [288, 382] on img "37 Beaumont Street, CAMPSIE NSW 2194" at bounding box center [287, 385] width 16 height 20
drag, startPoint x: 275, startPoint y: 450, endPoint x: 338, endPoint y: 431, distance: 65.5
click at [275, 450] on img "532-536 Canterbury Road, CAMPSIE NSW 2194" at bounding box center [275, 452] width 16 height 20
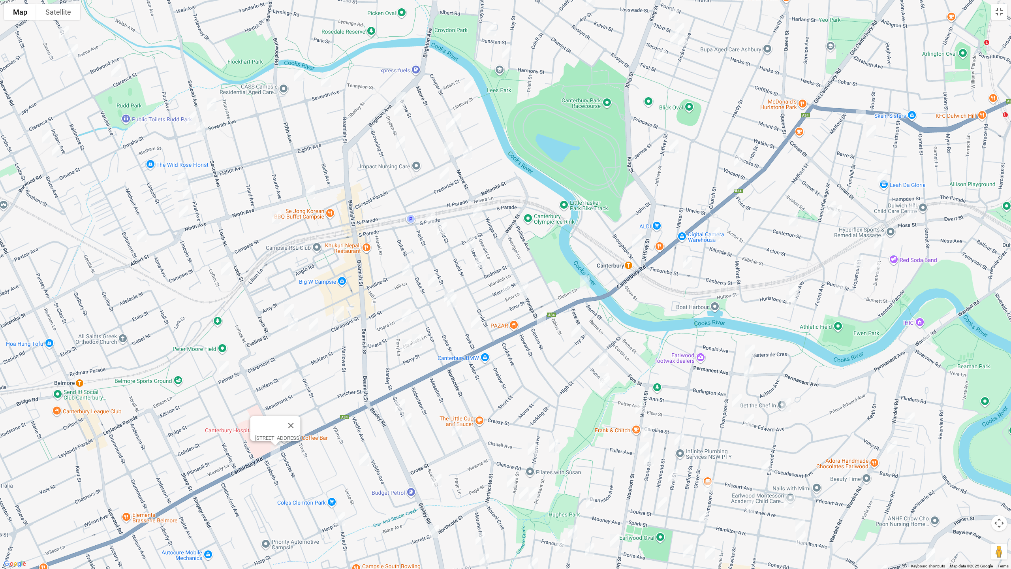
click at [406, 310] on img "15 Unara Street, CAMPSIE NSW 2194" at bounding box center [407, 316] width 16 height 20
click at [420, 338] on img "19-21 Perry Street, CAMPSIE NSW 2194" at bounding box center [417, 341] width 16 height 20
click at [404, 348] on img "31 Perry Street, CAMPSIE NSW 2194" at bounding box center [407, 346] width 16 height 20
click at [445, 288] on img "47 Park Street, CAMPSIE NSW 2194" at bounding box center [449, 296] width 16 height 20
click at [451, 301] on img "53 Park Street, CAMPSIE NSW 2194" at bounding box center [452, 301] width 16 height 20
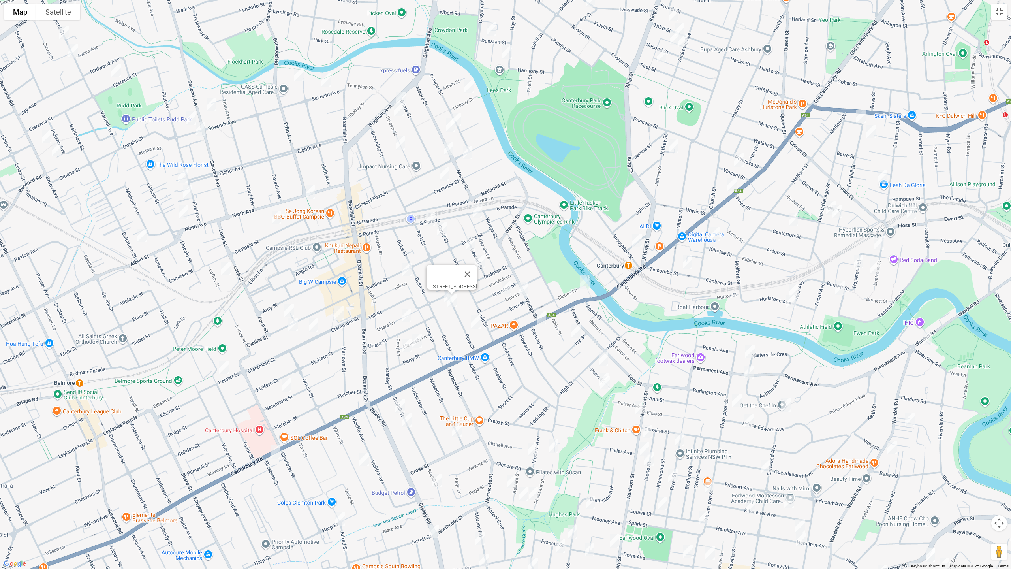
click at [478, 322] on img "76 Park Street, CAMPSIE NSW 2194" at bounding box center [476, 322] width 16 height 20
click at [501, 295] on button "Close" at bounding box center [491, 295] width 19 height 19
click at [502, 286] on img "16 Waratah Street, CANTERBURY NSW 2193" at bounding box center [507, 288] width 16 height 20
click at [523, 287] on img "3 Emu Street, CANTERBURY NSW 2193" at bounding box center [524, 289] width 16 height 20
click at [587, 286] on img "231-235 Canterbury Road, CANTERBURY NSW 2193" at bounding box center [585, 282] width 16 height 20
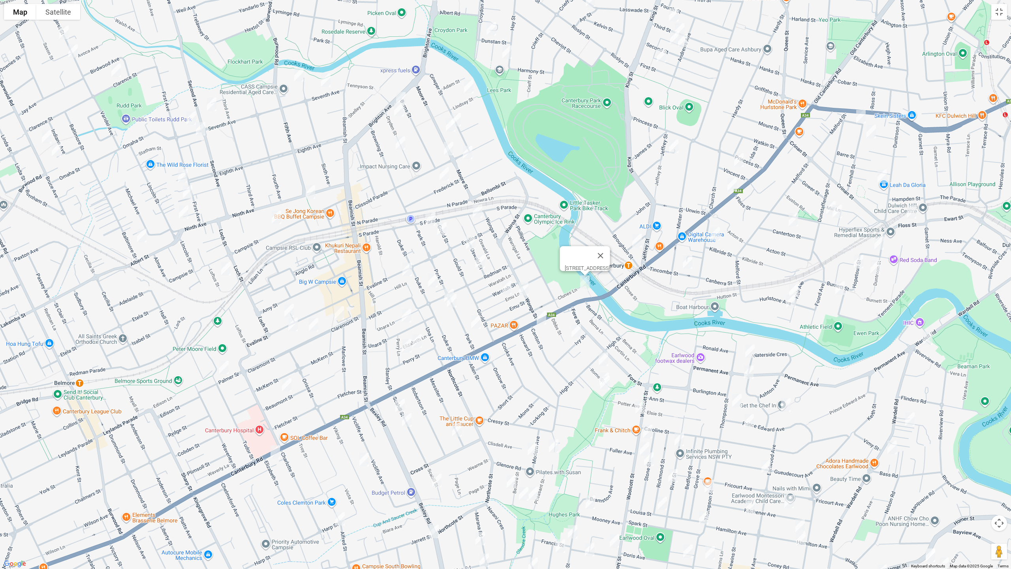
click at [540, 315] on img "314 Canterbury Road, CANTERBURY NSW 2193" at bounding box center [542, 318] width 16 height 20
click at [578, 333] on img "5 Ivy Street, CANTERBURY NSW 2193" at bounding box center [576, 331] width 16 height 20
click at [605, 355] on img "1/8 Rome Street, CANTERBURY NSW 2193" at bounding box center [604, 359] width 16 height 20
click at [608, 369] on img "11 Rome Street, CANTERBURY NSW 2193" at bounding box center [604, 379] width 16 height 20
click at [608, 385] on img "3/13 Rome Street, CANTERBURY NSW 2193" at bounding box center [605, 382] width 16 height 20
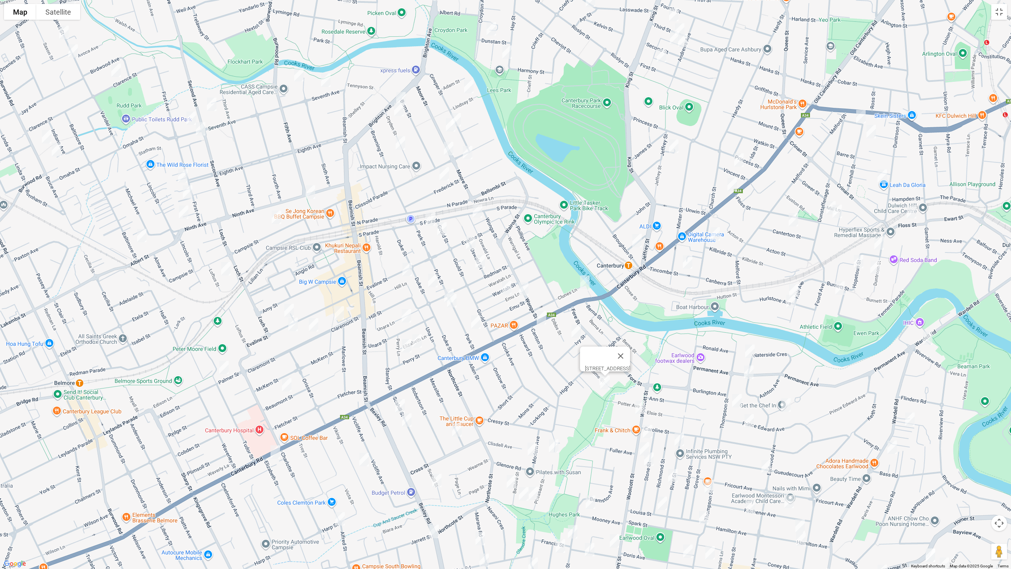
click at [641, 405] on img "33 Woolcott Street, EARLWOOD NSW 2206" at bounding box center [640, 407] width 16 height 20
click at [737, 398] on img "30 Thompson Street, EARLWOOD NSW 2206" at bounding box center [737, 401] width 16 height 20
click at [785, 404] on img "7 Trewilga Avenue, EARLWOOD NSW 2206" at bounding box center [786, 405] width 16 height 20
click at [749, 418] on img "120 Prince Edward Avenue, EARLWOOD NSW 2206" at bounding box center [749, 421] width 16 height 20
click at [786, 413] on img "7 Trewilga Avenue, EARLWOOD NSW 2206" at bounding box center [786, 405] width 16 height 20
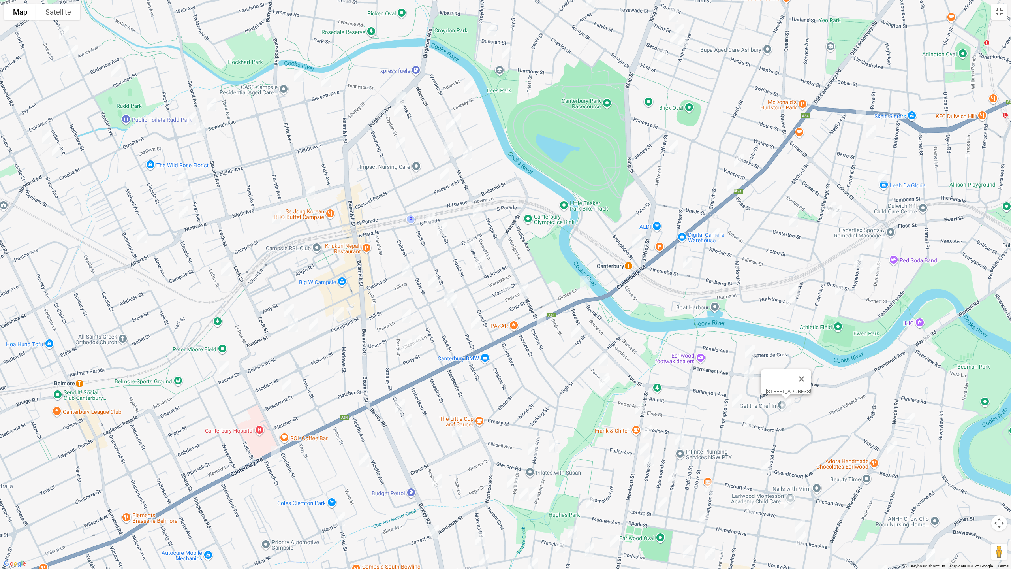
click at [647, 427] on img "50 Woolcott Street, EARLWOOD NSW 2206" at bounding box center [648, 432] width 16 height 20
click at [679, 441] on img "23A River Street, EARLWOOD NSW 2206" at bounding box center [679, 440] width 16 height 20
click at [642, 445] on img "82 Woolcott Street, EARLWOOD NSW 2206" at bounding box center [645, 449] width 16 height 20
click at [647, 461] on img "41 Stone Street, EARLWOOD NSW 2206" at bounding box center [649, 460] width 16 height 20
drag, startPoint x: 674, startPoint y: 476, endPoint x: 643, endPoint y: 478, distance: 30.9
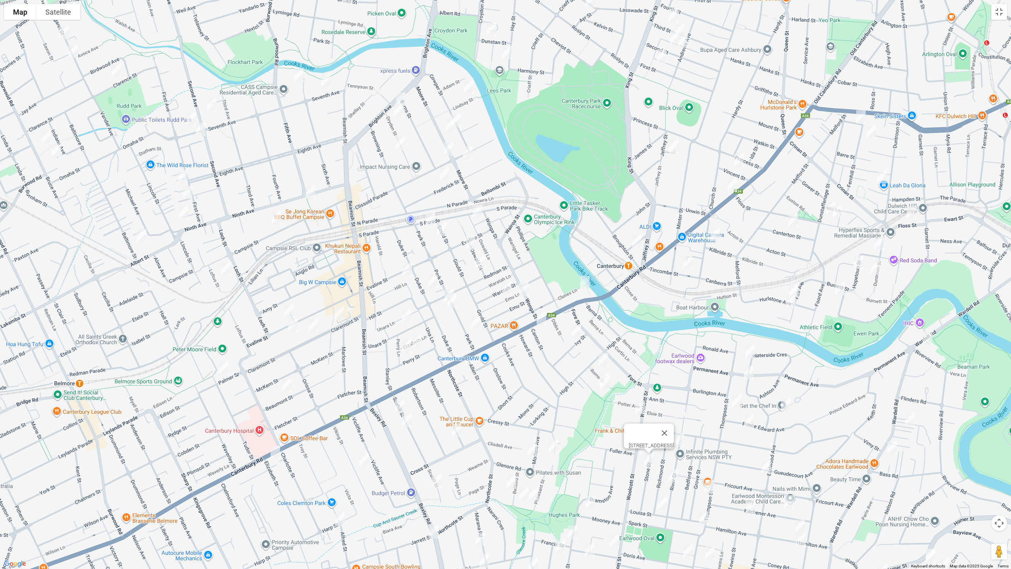
click at [674, 476] on img "67 River Street, EARLWOOD NSW 2206" at bounding box center [673, 476] width 16 height 20
click at [553, 445] on img "12 Chalford Avenue, CANTERBURY NSW 2193" at bounding box center [554, 446] width 16 height 20
click at [534, 450] on img "19 Modern Avenue, CANTERBURY NSW 2193" at bounding box center [533, 450] width 16 height 20
click at [397, 404] on img "7 Scahill Street, CAMPSIE NSW 2194" at bounding box center [400, 406] width 16 height 20
click at [406, 421] on img "19 Scahill Street, CAMPSIE NSW 2194" at bounding box center [407, 420] width 16 height 20
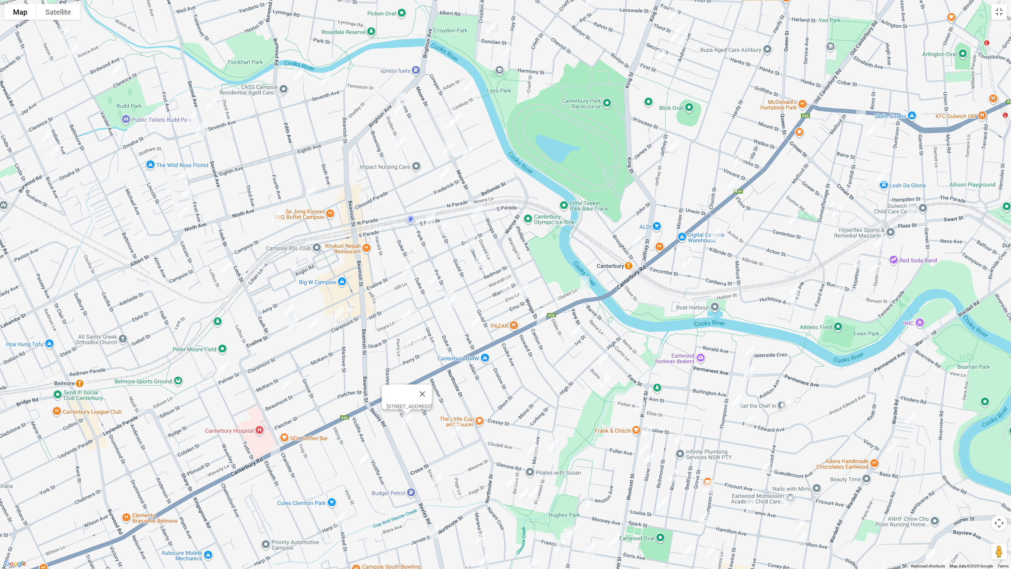
click at [455, 431] on img "45 Messiter Street, CAMPSIE NSW 2194" at bounding box center [457, 430] width 16 height 20
click at [364, 461] on img "42 Viking Street, CAMPSIE NSW 2194" at bounding box center [364, 460] width 16 height 20
click at [340, 479] on img "1 Alfred Street, CLEMTON PARK NSW 2206" at bounding box center [340, 519] width 16 height 20
click at [437, 479] on img "61 Scahill Street, CAMPSIE NSW 2194" at bounding box center [437, 481] width 16 height 20
click at [431, 479] on img "101 Bexley Road, EARLWOOD NSW 2206" at bounding box center [434, 532] width 16 height 20
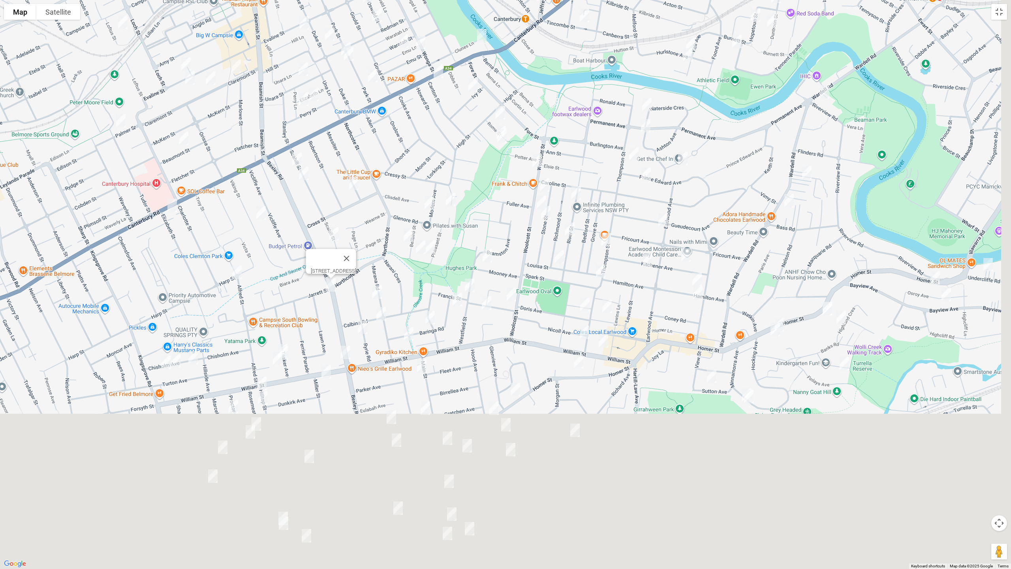
drag, startPoint x: 587, startPoint y: 466, endPoint x: 481, endPoint y: 214, distance: 273.6
click at [481, 214] on div "101 Bexley Road, EARLWOOD NSW 2206" at bounding box center [505, 284] width 1011 height 569
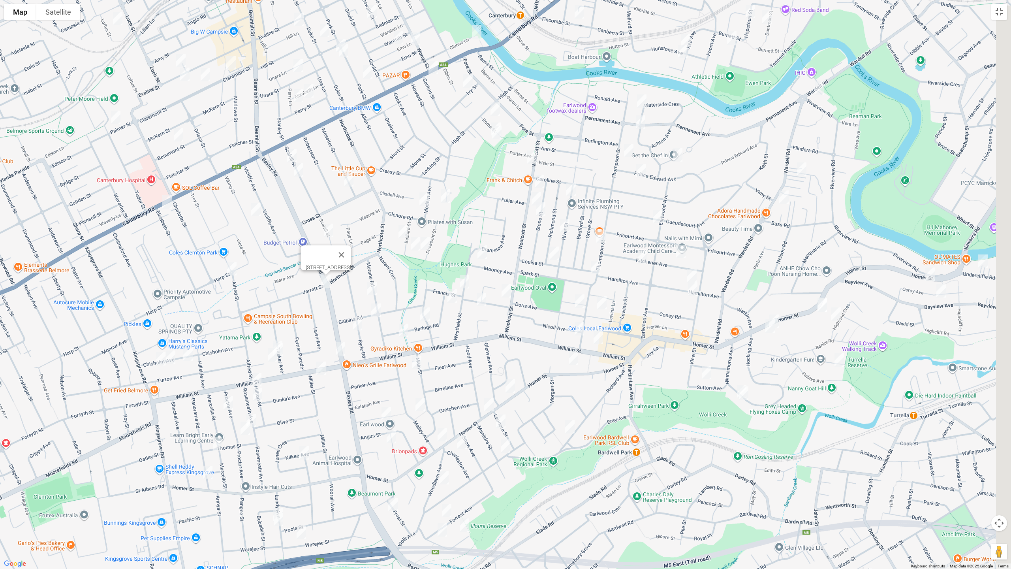
click at [405, 233] on img "19 Bellbird Street, CANTERBURY NSW 2193" at bounding box center [403, 232] width 16 height 20
click at [413, 243] on img "30 Bellbird Street, CANTERBURY NSW 2193" at bounding box center [416, 244] width 16 height 20
click at [427, 244] on img "27 Pheasant Street, CANTERBURY NSW 2193" at bounding box center [426, 243] width 16 height 20
click at [483, 249] on img "23 Mooney Avenue, EARLWOOD NSW 2206" at bounding box center [482, 252] width 16 height 20
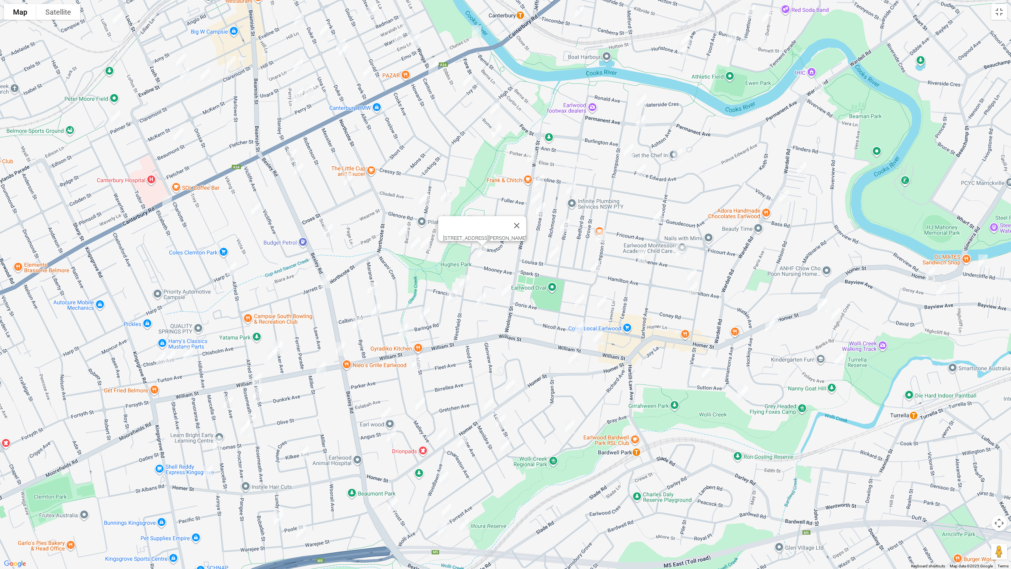
click at [373, 287] on img "17 Marana Road, EARLWOOD NSW 2206" at bounding box center [372, 288] width 16 height 20
click at [376, 310] on img "29 Marana Road, EARLWOOD NSW 2206" at bounding box center [376, 310] width 16 height 20
drag, startPoint x: 405, startPoint y: 329, endPoint x: 412, endPoint y: 317, distance: 14.0
click at [405, 329] on img "4 Baringa Road, EARLWOOD NSW 2206" at bounding box center [404, 330] width 16 height 20
click at [465, 282] on img "35 Francis Street, EARLWOOD NSW 2206" at bounding box center [465, 282] width 16 height 20
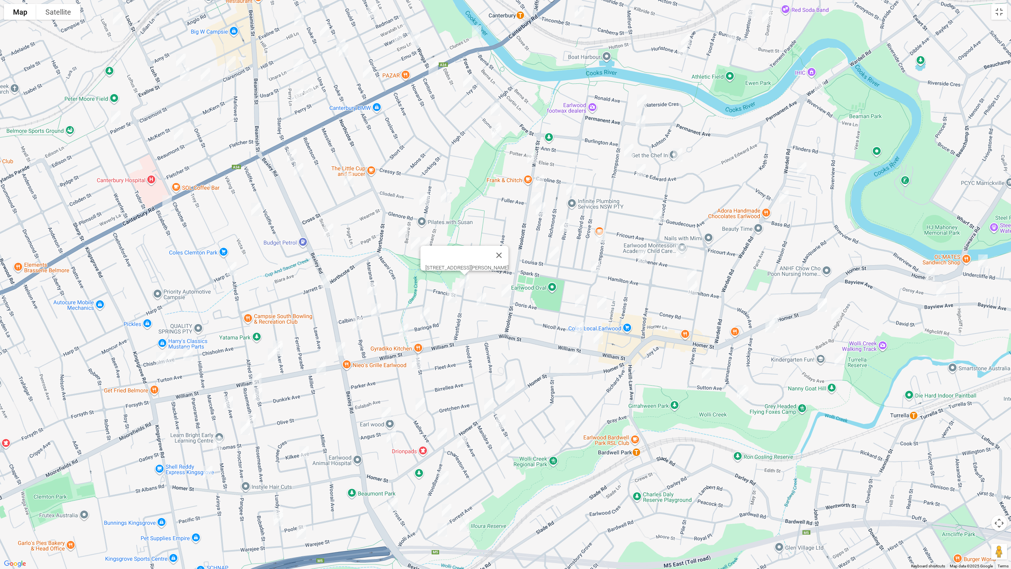
click at [452, 298] on img "38 Baringa Road, EARLWOOD NSW 2206" at bounding box center [452, 296] width 16 height 20
click at [422, 314] on img "19 Baringa Road, EARLWOOD NSW 2206" at bounding box center [425, 314] width 16 height 20
click at [357, 322] on img "33B Ryrie Road, EARLWOOD NSW 2206" at bounding box center [358, 324] width 16 height 20
click at [339, 350] on img "153 Bexley Road, EARLWOOD NSW 2206" at bounding box center [341, 349] width 16 height 20
click at [321, 366] on img "234 William Street, KINGSGROVE NSW 2208" at bounding box center [321, 368] width 16 height 20
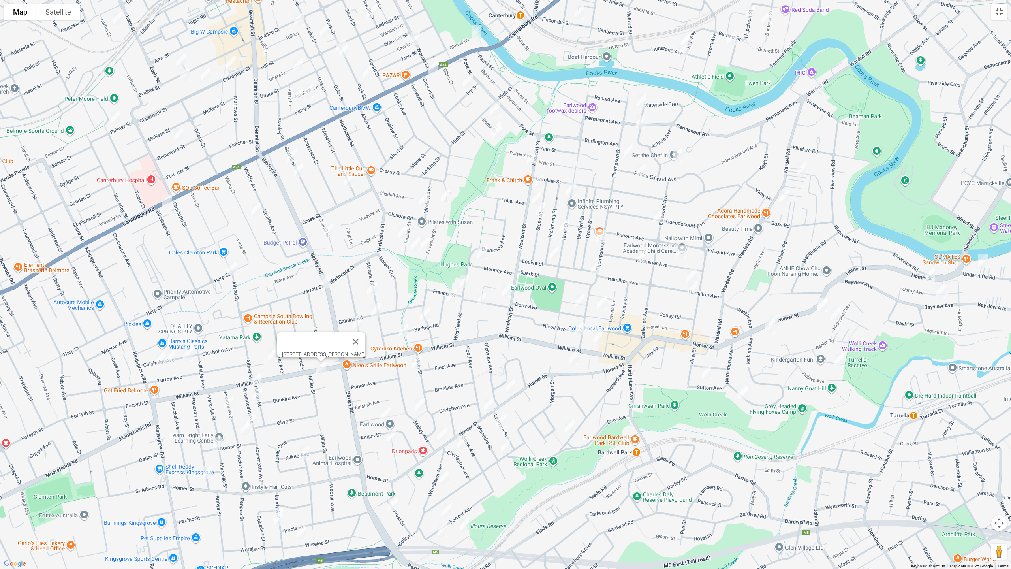
click at [190, 355] on img "29 Chisholm Avenue, CLEMTON PARK NSW 2206" at bounding box center [188, 354] width 16 height 20
click at [172, 359] on img "15 Chisholm Avenue, CLEMTON PARK NSW 2206" at bounding box center [171, 357] width 16 height 20
click at [158, 357] on img "7 Chisholm Avenue, CLEMTON PARK NSW 2206" at bounding box center [161, 359] width 16 height 20
click at [277, 337] on img "35 Tasker Avenue, CLEMTON PARK NSW 2206" at bounding box center [278, 347] width 16 height 20
drag, startPoint x: 284, startPoint y: 349, endPoint x: 280, endPoint y: 352, distance: 5.0
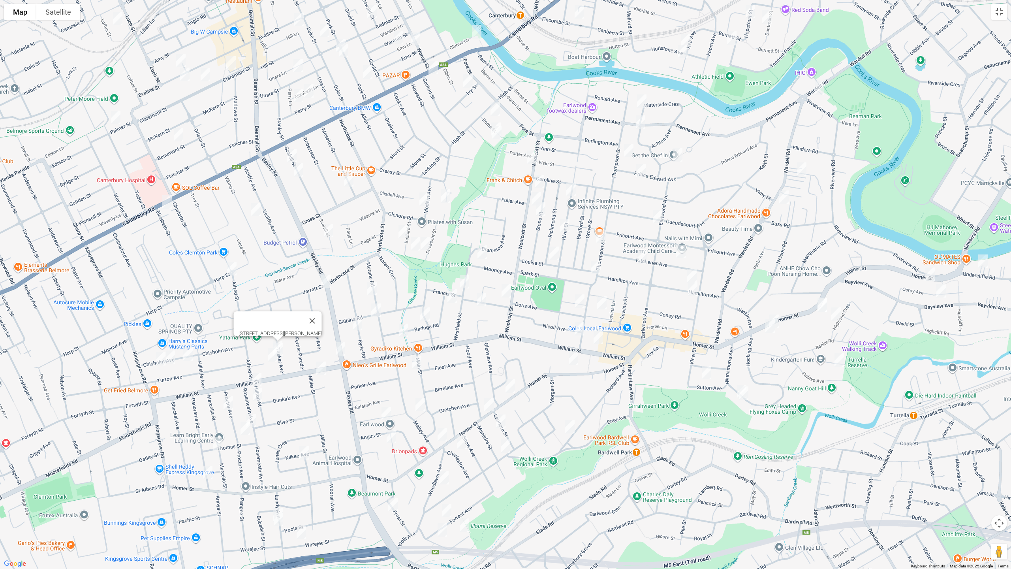
click at [284, 349] on img "37 Tasker Avenue, CLEMTON PARK NSW 2206" at bounding box center [278, 350] width 16 height 20
click at [273, 355] on img "5 Julie Avenue, CLEMTON PARK NSW 2206" at bounding box center [273, 355] width 16 height 20
click at [261, 377] on img "274 William Street, KINGSGROVE NSW 2208" at bounding box center [257, 380] width 16 height 20
click at [233, 396] on img "9 Proctor Avenue, KINGSGROVE NSW 2208" at bounding box center [228, 403] width 16 height 20
drag, startPoint x: 259, startPoint y: 398, endPoint x: 258, endPoint y: 414, distance: 15.4
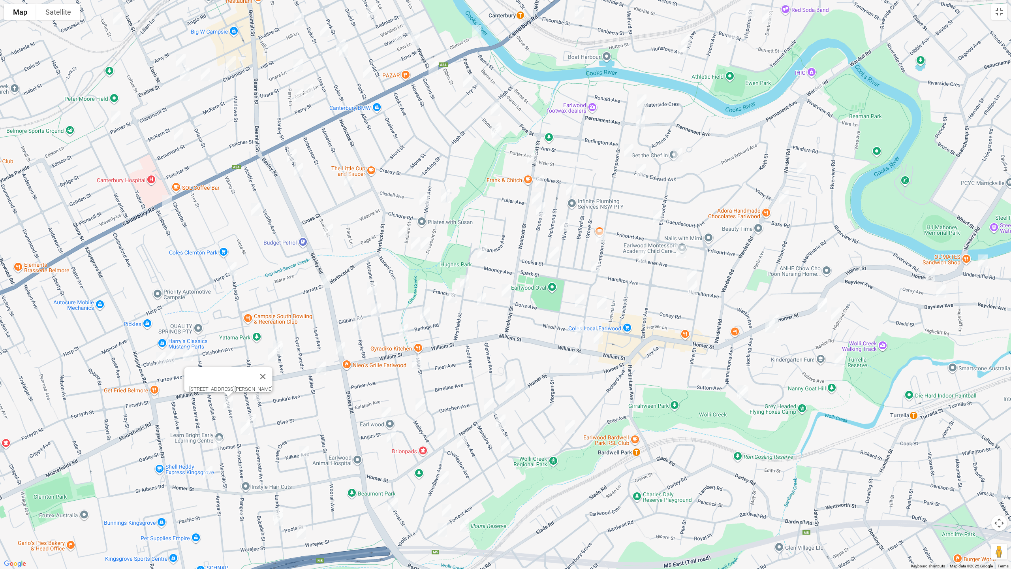
click at [260, 398] on img "10 Rosemeath Avenue, KINGSGROVE NSW 2208" at bounding box center [258, 394] width 16 height 20
drag, startPoint x: 254, startPoint y: 420, endPoint x: 247, endPoint y: 427, distance: 10.1
click at [254, 420] on img "29 Rosemeath Avenue, KINGSGROVE NSW 2208" at bounding box center [251, 420] width 16 height 20
click at [246, 427] on img "34 Proctor Avenue, KINGSGROVE NSW 2208" at bounding box center [245, 428] width 16 height 20
click at [211, 448] on img "27 Marcella Street, KINGSGROVE NSW 2208" at bounding box center [218, 444] width 16 height 20
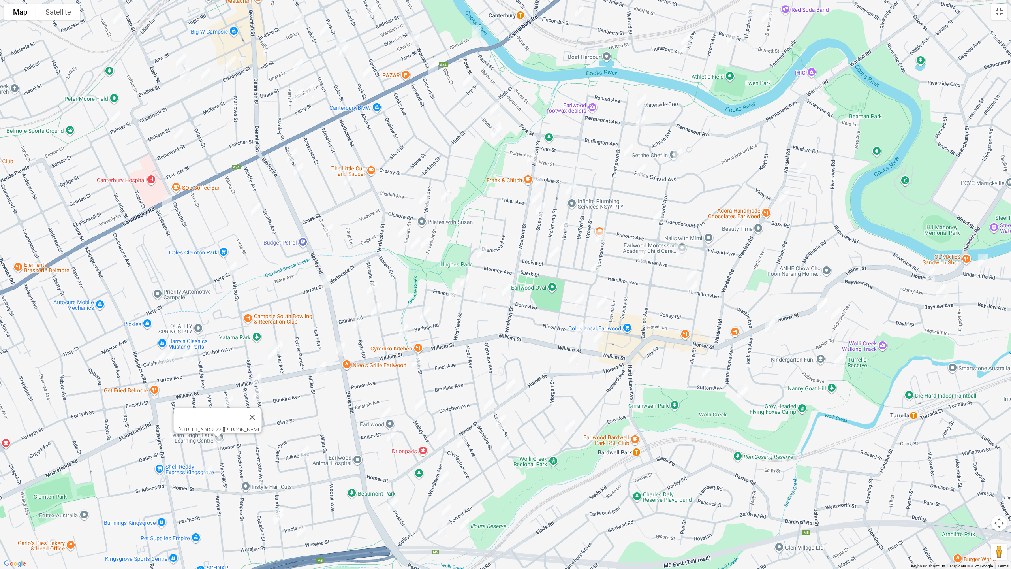
click at [208, 472] on img "53 Panorama Road, KINGSGROVE NSW 2208" at bounding box center [208, 473] width 16 height 20
click at [303, 453] on img "4 Killara Avenue, KINGSGROVE NSW 2208" at bounding box center [304, 453] width 16 height 20
click at [278, 479] on img "7 Lundy Avenue, KINGSGROVE NSW 2208" at bounding box center [278, 515] width 16 height 20
click at [277, 479] on img "11 Lundy Avenue, KINGSGROVE NSW 2208" at bounding box center [279, 520] width 16 height 20
click at [301, 479] on img "31 Warejee Street, KINGSGROVE NSW 2208" at bounding box center [301, 532] width 16 height 20
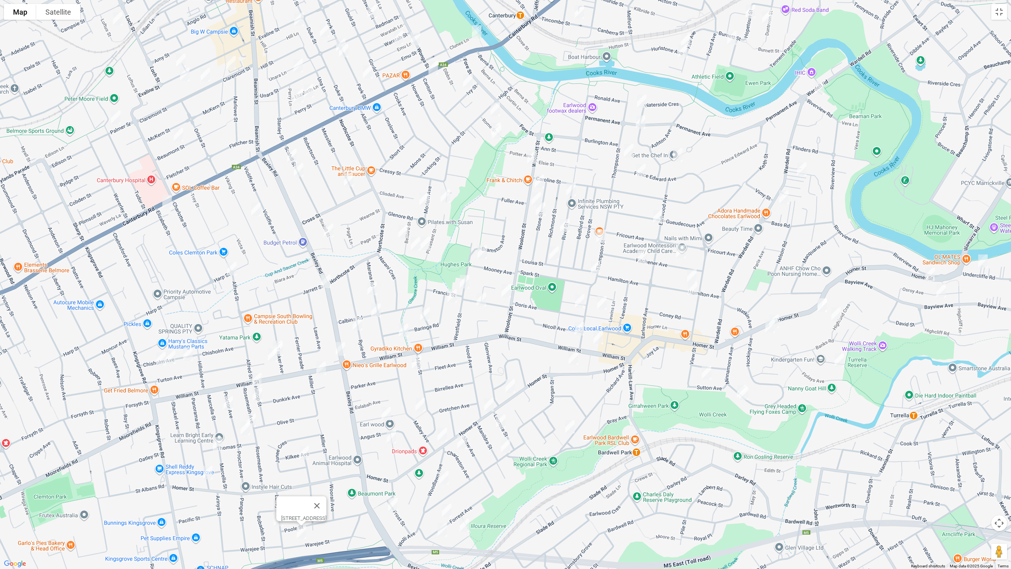
click at [381, 410] on img "15 Clemton Avenue, EARLWOOD NSW 2206" at bounding box center [386, 414] width 16 height 20
click at [412, 362] on img "7 Main Street, EARLWOOD NSW 2206" at bounding box center [417, 362] width 16 height 20
click at [421, 402] on img "13 Malley Avenue, EARLWOOD NSW 2206" at bounding box center [420, 405] width 16 height 20
click at [389, 436] on img "20 Willunga Avenue, EARLWOOD NSW 2206" at bounding box center [392, 437] width 16 height 20
click at [442, 433] on img "523 Homer Street, EARLWOOD NSW 2206" at bounding box center [442, 435] width 16 height 20
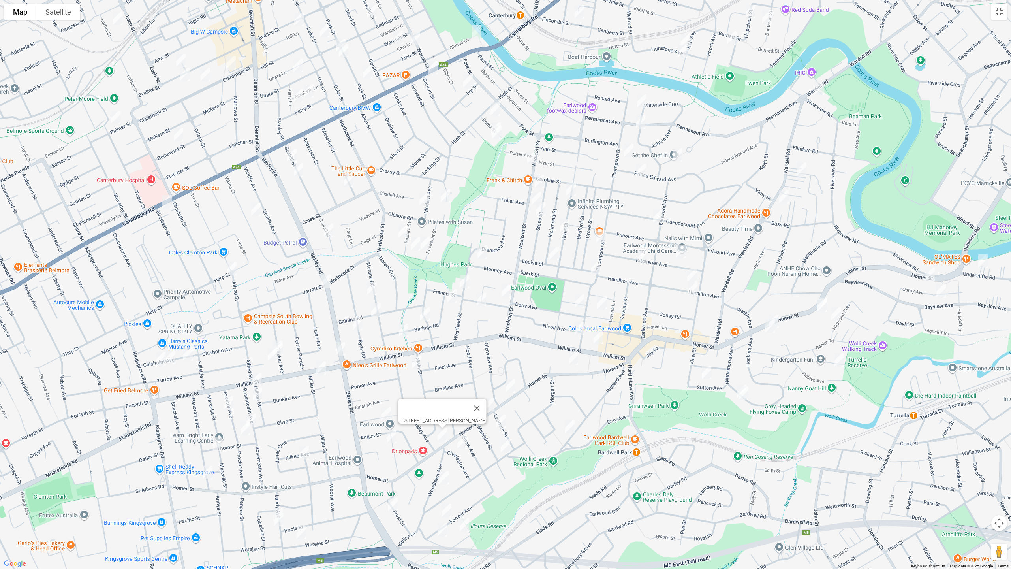
click at [444, 474] on img "28 Woodlawn Avenue, EARLWOOD NSW 2206" at bounding box center [444, 478] width 16 height 20
click at [393, 479] on img "9 Frost Street, EARLWOOD NSW 2206" at bounding box center [393, 505] width 16 height 20
click at [445, 479] on img "41 Forrest Avenue, EARLWOOD NSW 2206" at bounding box center [447, 510] width 16 height 20
click at [444, 479] on img "46 Forrest Avenue, EARLWOOD NSW 2206" at bounding box center [442, 530] width 16 height 20
click at [465, 479] on img "16 Johnston Street, EARLWOOD NSW 2206" at bounding box center [465, 525] width 16 height 20
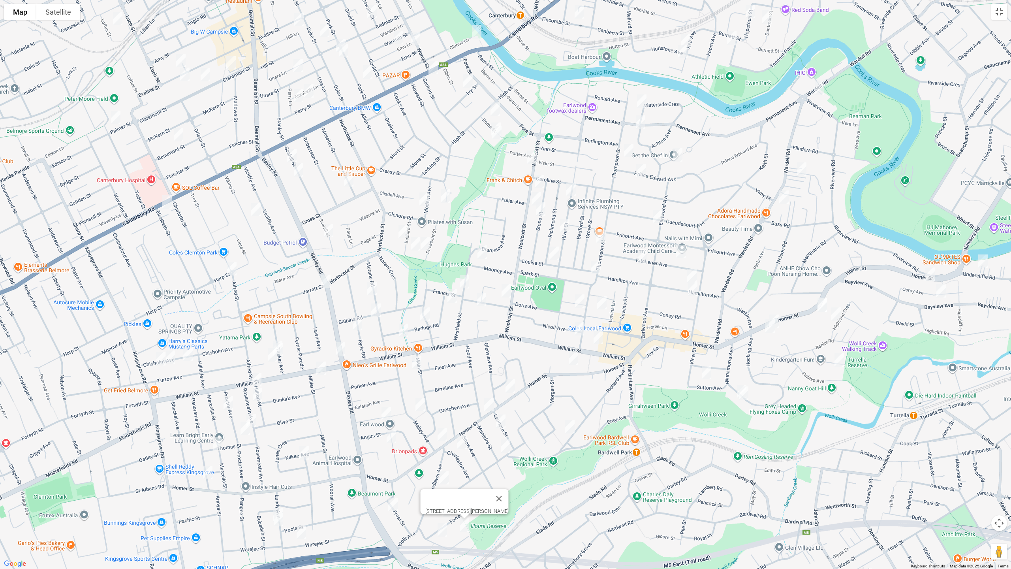
click at [490, 406] on img "50 Hood Avenue, EARLWOOD NSW 2206" at bounding box center [489, 405] width 16 height 20
drag, startPoint x: 504, startPoint y: 421, endPoint x: 502, endPoint y: 442, distance: 21.0
click at [504, 421] on img "15 Leonora Street, EARLWOOD NSW 2206" at bounding box center [501, 421] width 16 height 20
drag, startPoint x: 503, startPoint y: 446, endPoint x: 456, endPoint y: 450, distance: 47.2
click at [503, 446] on img "36 Manildra Street, EARLWOOD NSW 2206" at bounding box center [506, 446] width 16 height 20
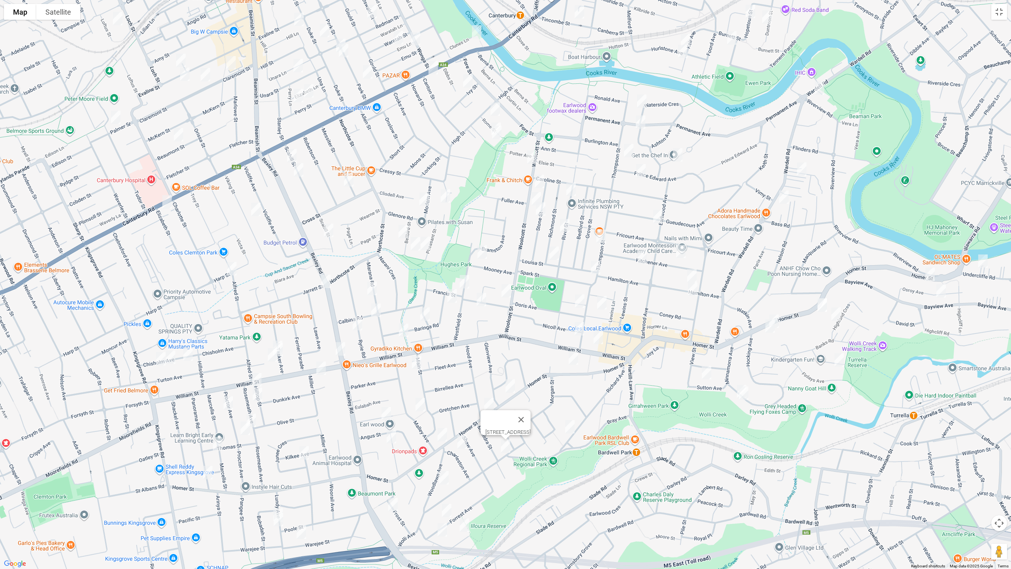
click at [466, 446] on img "4 Charleston Avenue, EARLWOOD NSW 2206" at bounding box center [462, 442] width 16 height 20
click at [509, 386] on img "475 Homer Street, EARLWOOD NSW 2206" at bounding box center [510, 386] width 16 height 20
click at [569, 425] on img "33 Richard Avenue, EARLWOOD NSW 2206" at bounding box center [570, 427] width 16 height 20
click at [506, 293] on img "1 Francis Street, EARLWOOD NSW 2206" at bounding box center [506, 291] width 16 height 20
drag, startPoint x: 484, startPoint y: 301, endPoint x: 498, endPoint y: 293, distance: 15.9
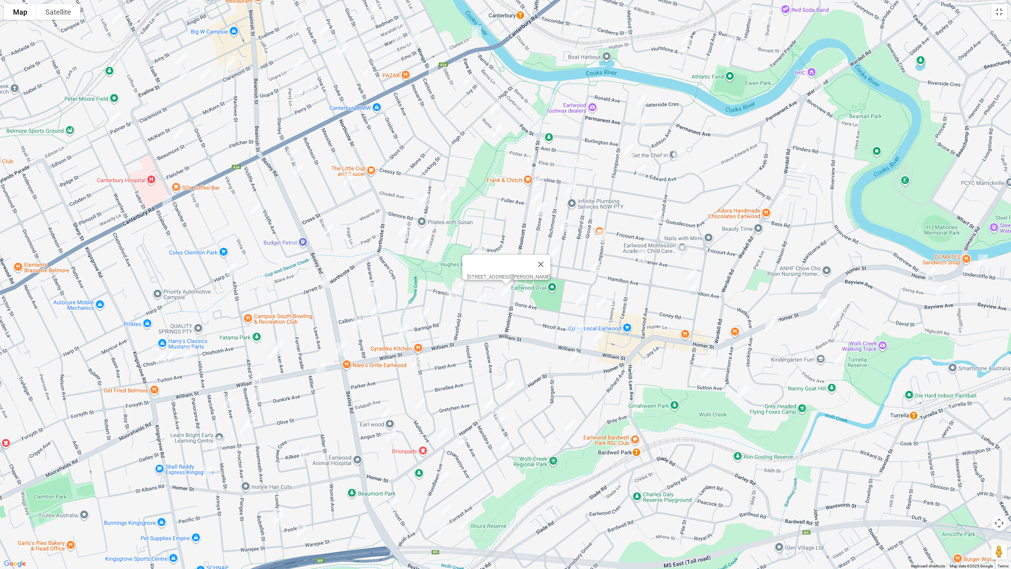
click at [484, 301] on img "26 Francis Street, EARLWOOD NSW 2206" at bounding box center [482, 300] width 16 height 20
click at [556, 254] on img "90 Richmond Street, EARLWOOD NSW 2206" at bounding box center [554, 253] width 16 height 20
click at [592, 265] on img "113 Thompson Street, EARLWOOD NSW 2206" at bounding box center [596, 268] width 16 height 20
click at [580, 300] on img "2 Dawson Avenue, EARLWOOD NSW 2206" at bounding box center [580, 301] width 16 height 20
drag, startPoint x: 605, startPoint y: 304, endPoint x: 591, endPoint y: 311, distance: 15.9
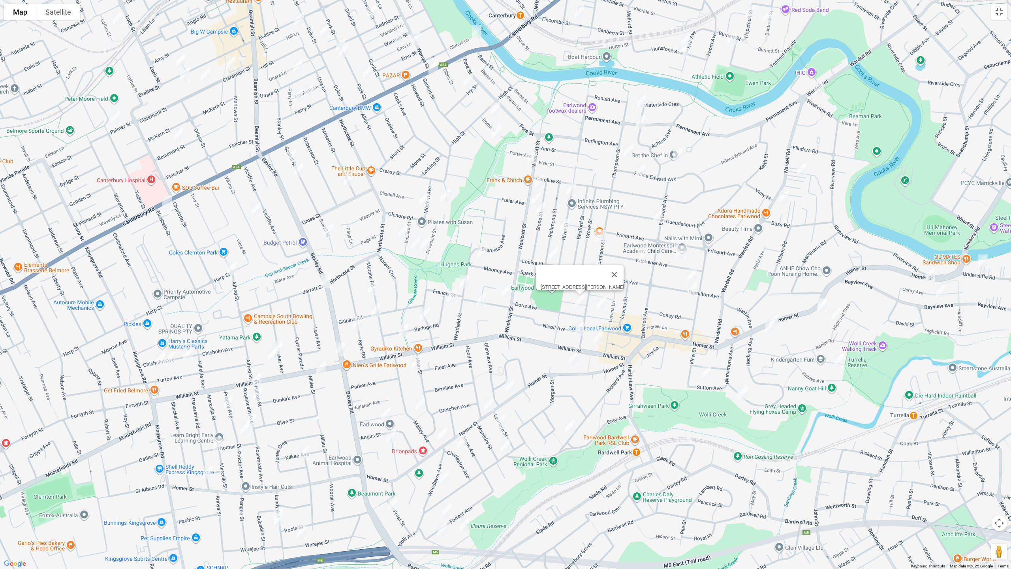
click at [604, 304] on img "6 Larkhall Avenue, EARLWOOD NSW 2206" at bounding box center [602, 303] width 16 height 20
click at [580, 328] on img "19 Cameron Avenue, EARLWOOD NSW 2206" at bounding box center [580, 329] width 16 height 20
click at [597, 337] on img "39 William Street, EARLWOOD NSW 2206" at bounding box center [599, 337] width 16 height 20
click at [573, 357] on img "427 Homer Street, EARLWOOD NSW 2206" at bounding box center [574, 358] width 16 height 20
click at [604, 297] on img "6 Larkhall Avenue, EARLWOOD NSW 2206" at bounding box center [602, 303] width 16 height 20
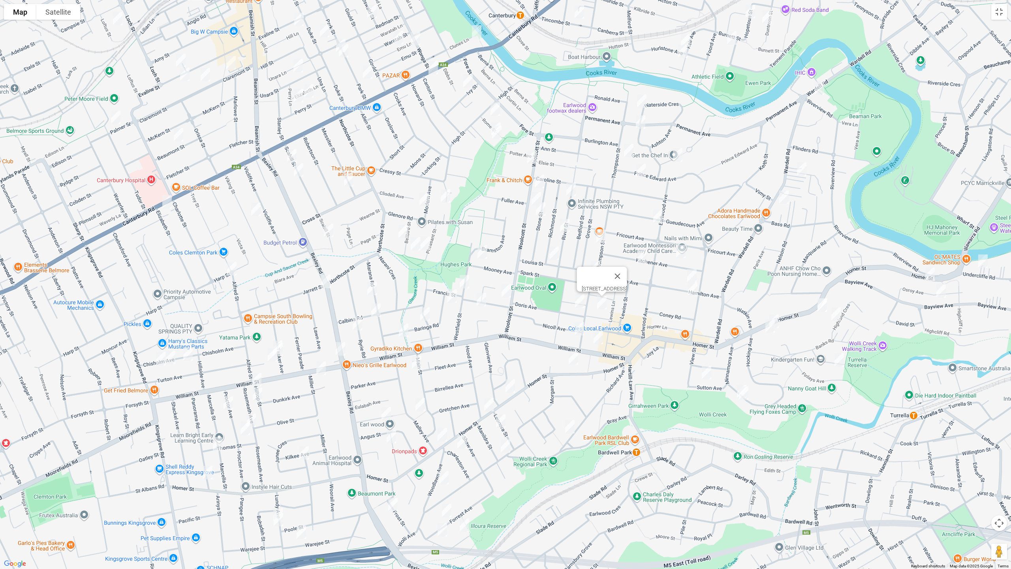
click at [599, 234] on img "87 Thompson Street, EARLWOOD NSW 2206" at bounding box center [601, 236] width 16 height 20
click at [662, 218] on img "21 Earlwood Avenue, EARLWOOD NSW 2206" at bounding box center [658, 217] width 16 height 20
click at [642, 254] on img "34 Kitchener Avenue, EARLWOOD NSW 2206" at bounding box center [642, 257] width 16 height 20
click at [679, 252] on img "11 Kitchener Avenue, EARLWOOD NSW 2206" at bounding box center [681, 251] width 16 height 20
click at [690, 270] on img "1 Hamilton Avenue, EARLWOOD NSW 2206" at bounding box center [692, 276] width 16 height 20
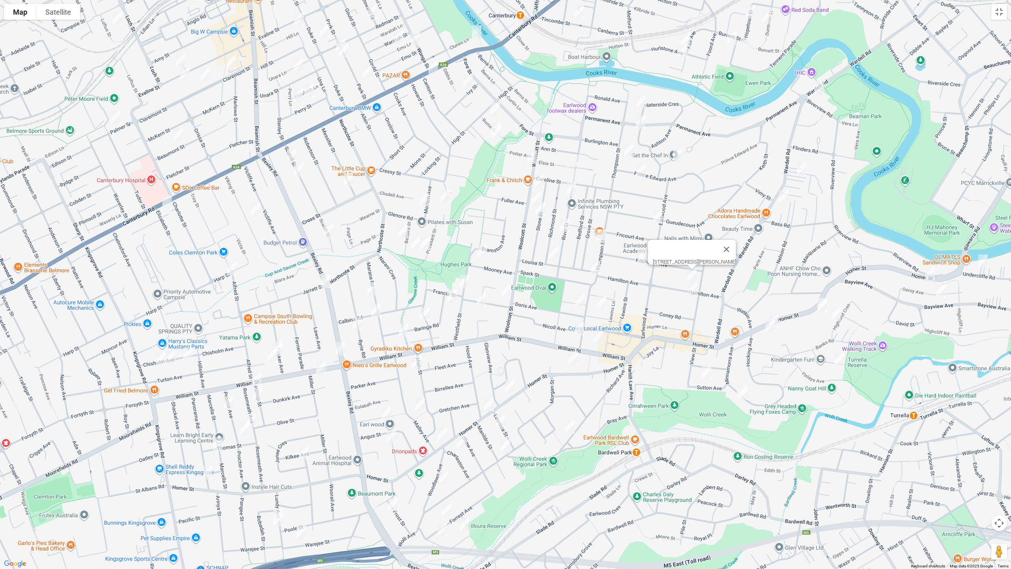
click at [695, 289] on img "22 Hamilton Avenue, EARLWOOD NSW 2206" at bounding box center [693, 289] width 16 height 20
click at [660, 219] on img "21 Earlwood Avenue, EARLWOOD NSW 2206" at bounding box center [658, 217] width 16 height 20
click at [601, 238] on img "87 Thompson Street, EARLWOOD NSW 2206" at bounding box center [601, 236] width 16 height 20
click at [602, 307] on img "6 Larkhall Avenue, EARLWOOD NSW 2206" at bounding box center [602, 303] width 16 height 20
click at [1002, 13] on button "Toggle fullscreen view" at bounding box center [999, 12] width 16 height 16
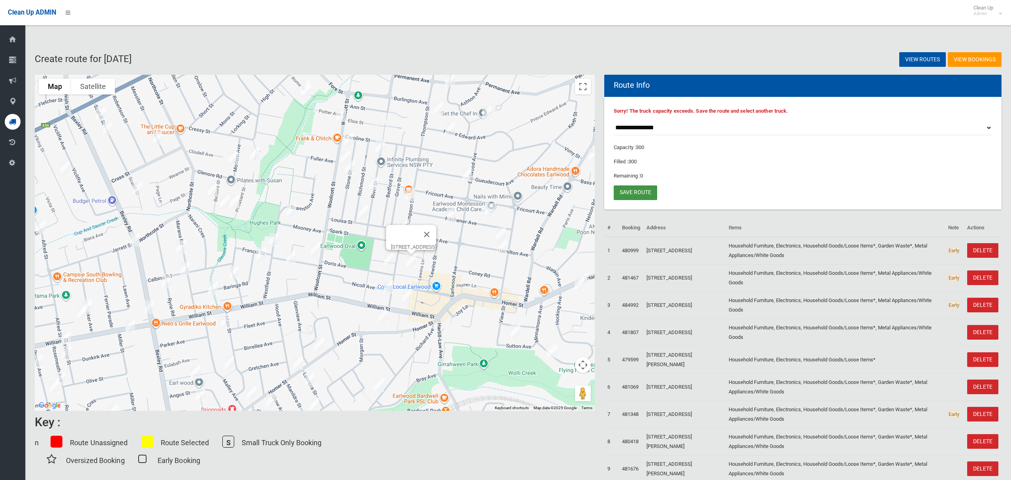
click at [630, 191] on link "Save route" at bounding box center [635, 192] width 43 height 15
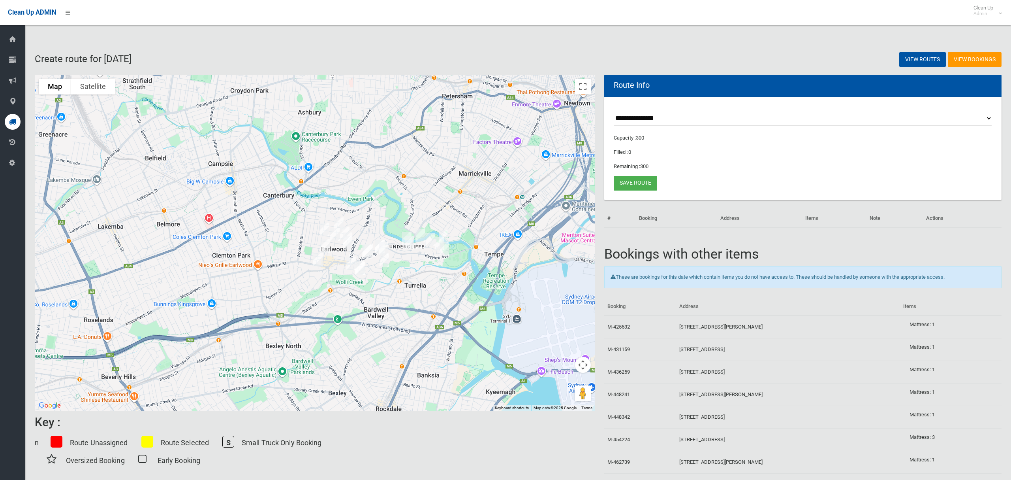
drag, startPoint x: 507, startPoint y: 237, endPoint x: 375, endPoint y: 250, distance: 132.6
click at [375, 256] on div "To navigate, press the arrow keys." at bounding box center [463, 256] width 560 height 0
drag, startPoint x: 578, startPoint y: 88, endPoint x: 491, endPoint y: 284, distance: 214.6
click at [578, 88] on button "Toggle fullscreen view" at bounding box center [583, 87] width 16 height 16
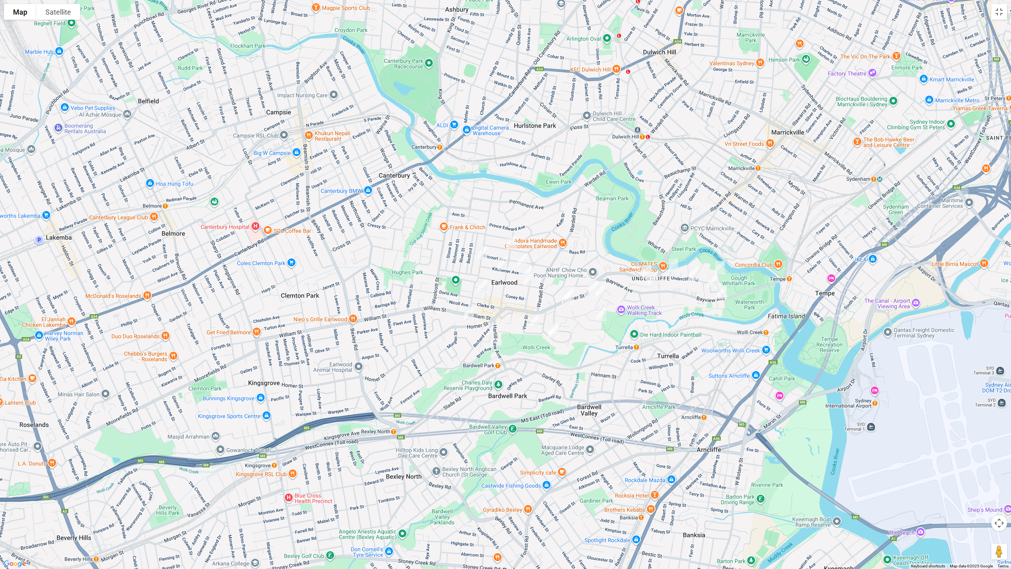
click at [511, 243] on img "21 Earlwood Avenue, EARLWOOD NSW 2206" at bounding box center [511, 243] width 16 height 20
click at [480, 253] on img "87 Thompson Street, EARLWOOD NSW 2206" at bounding box center [482, 253] width 16 height 20
click at [501, 262] on img "34 Kitchener Avenue, EARLWOOD NSW 2206" at bounding box center [503, 263] width 16 height 20
click at [485, 286] on img "6 Larkhall Avenue, EARLWOOD NSW 2206" at bounding box center [483, 286] width 16 height 20
click at [467, 313] on img "427 Homer Street, EARLWOOD NSW 2206" at bounding box center [469, 314] width 16 height 20
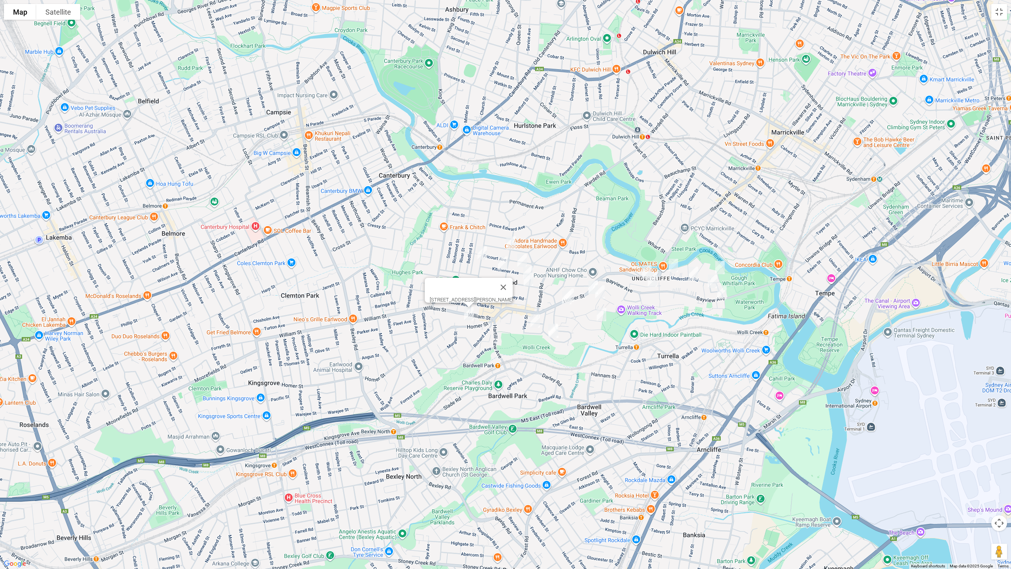
click at [519, 257] on img "11 Kitchener Avenue, EARLWOOD NSW 2206" at bounding box center [522, 260] width 16 height 20
click at [530, 265] on img "1 Hamilton Avenue, EARLWOOD NSW 2206" at bounding box center [528, 273] width 16 height 20
click at [527, 278] on img "22 Hamilton Avenue, EARLWOOD NSW 2206" at bounding box center [529, 279] width 16 height 20
click at [574, 286] on img "164 Homer Street, EARLWOOD NSW 2206" at bounding box center [569, 295] width 16 height 20
click at [566, 298] on img "168 Homer Street, EARLWOOD NSW 2206" at bounding box center [567, 298] width 16 height 20
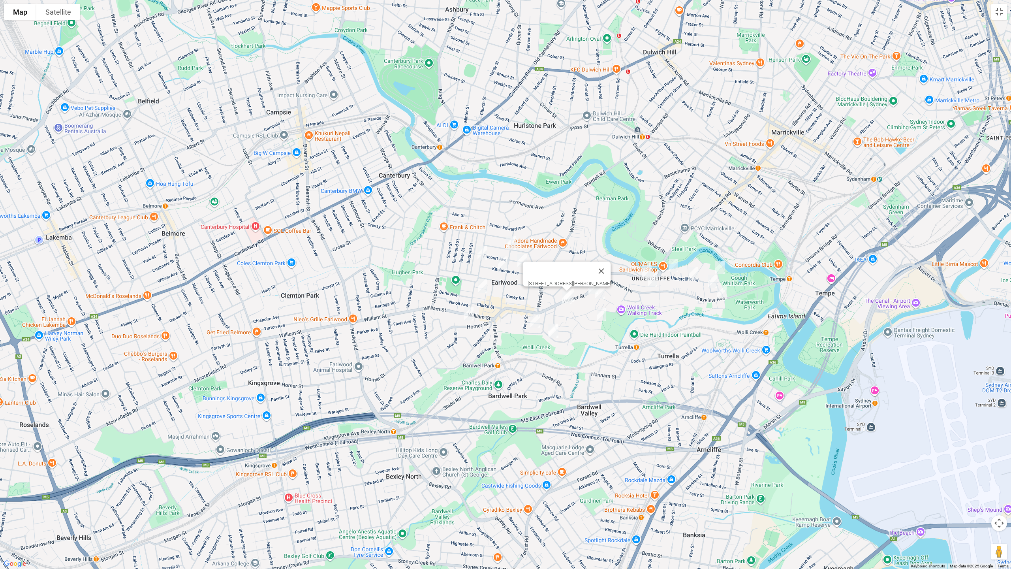
click at [536, 316] on img "9 Sutton Avenue, EARLWOOD NSW 2206" at bounding box center [535, 321] width 16 height 20
click at [546, 320] on img "82 Minnamorra Avenue, EARLWOOD NSW 2206" at bounding box center [553, 330] width 16 height 20
drag, startPoint x: 554, startPoint y: 334, endPoint x: 563, endPoint y: 321, distance: 16.1
click at [554, 334] on img "80 Minnamorra Avenue, EARLWOOD NSW 2206" at bounding box center [554, 331] width 16 height 20
click at [588, 280] on img "132 Homer Street, EARLWOOD NSW 2206" at bounding box center [593, 287] width 16 height 20
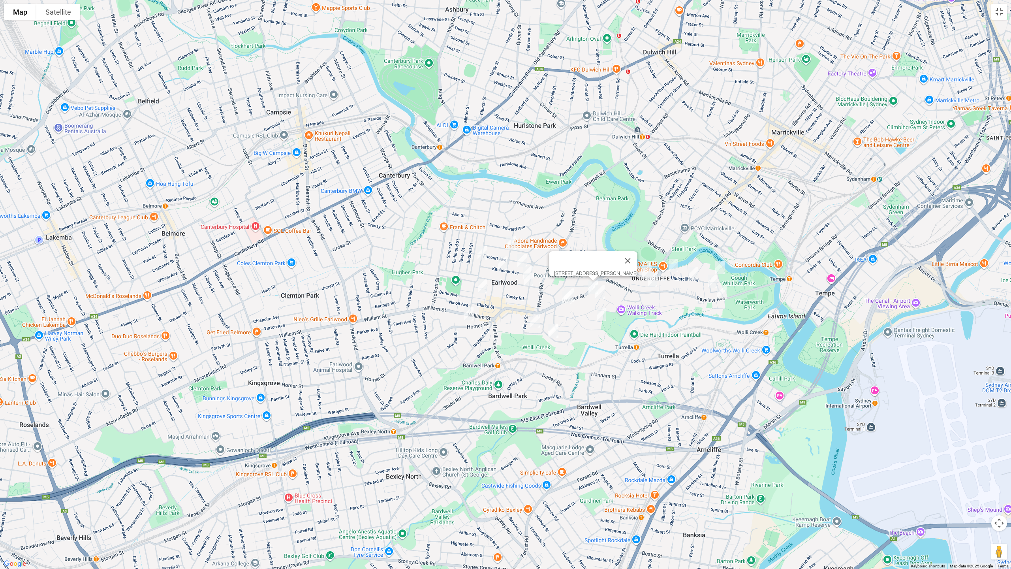
click at [602, 291] on img "14 Highland Crescent, EARLWOOD NSW 2206" at bounding box center [600, 292] width 16 height 20
click at [602, 317] on img "25 Arncliffe Road, EARLWOOD NSW 2206" at bounding box center [602, 315] width 16 height 20
click at [644, 263] on img "48 Homer Street, EARLWOOD NSW 2206" at bounding box center [647, 272] width 16 height 20
click at [655, 284] on img "117 Bayview Avenue, EARLWOOD NSW 2206" at bounding box center [653, 280] width 16 height 20
click at [721, 267] on img "1 Pine Avenue, EARLWOOD NSW 2206" at bounding box center [720, 268] width 16 height 20
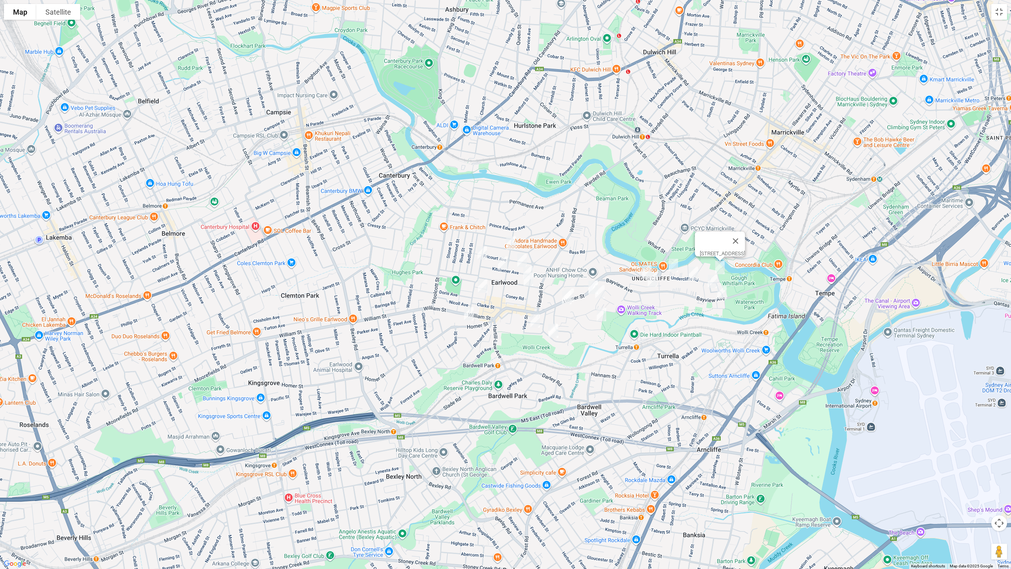
click at [671, 265] on img "89 Undercliffe Road, EARLWOOD NSW 2206" at bounding box center [674, 266] width 16 height 20
click at [685, 272] on div "89 Undercliffe Road, EARLWOOD NSW 2206" at bounding box center [505, 284] width 1011 height 569
click at [694, 273] on img "44 Undercliffe Road, EARLWOOD NSW 2206" at bounding box center [694, 273] width 16 height 20
click at [710, 280] on img "6 Carboona Avenue, EARLWOOD NSW 2206" at bounding box center [713, 281] width 16 height 20
click at [719, 292] on img "12 Bayview Avenue, EARLWOOD NSW 2206" at bounding box center [722, 292] width 16 height 20
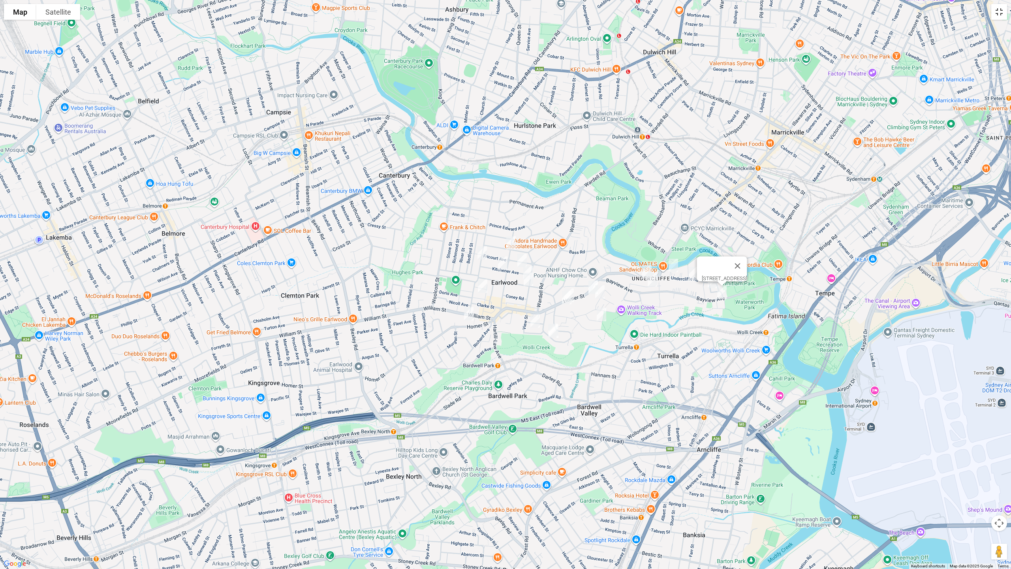
click at [1004, 18] on button "Toggle fullscreen view" at bounding box center [999, 12] width 16 height 16
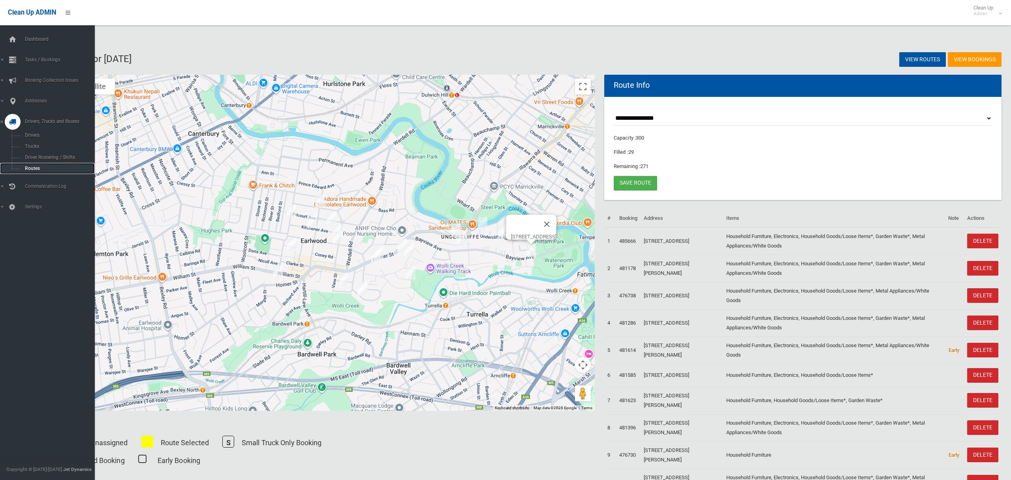
click at [32, 169] on span "Routes" at bounding box center [56, 169] width 66 height 6
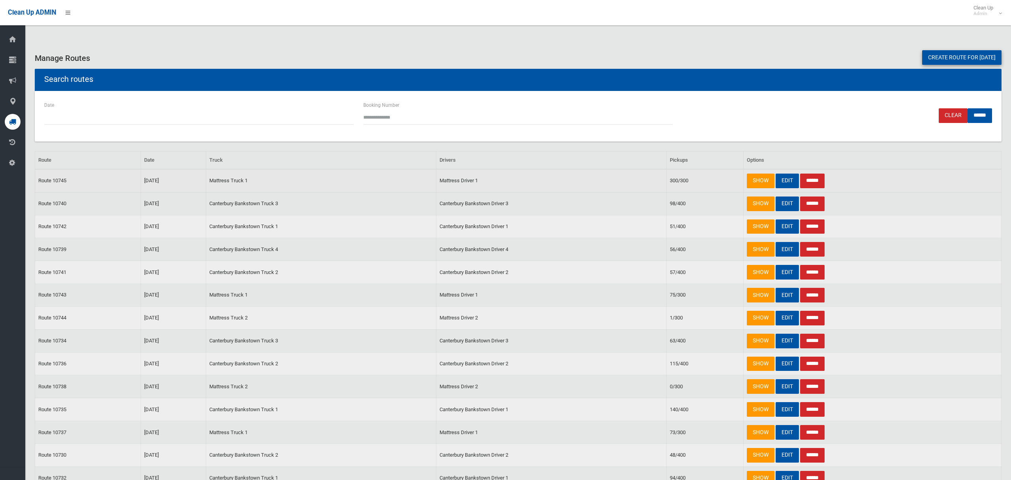
click at [814, 182] on input "******" at bounding box center [812, 180] width 24 height 15
